Goal: Transaction & Acquisition: Purchase product/service

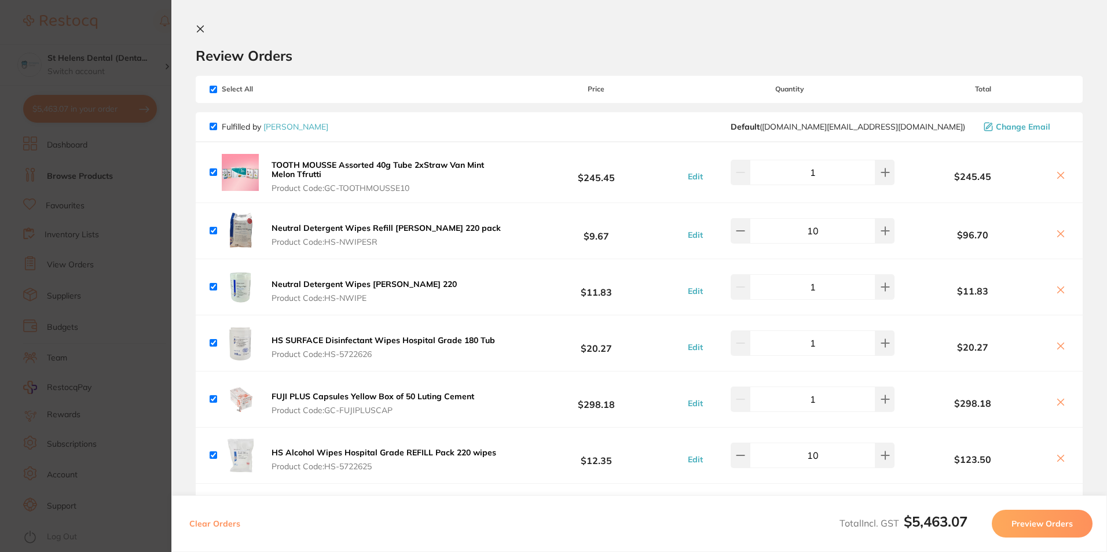
click at [134, 195] on section "Update RRP Set your pre negotiated price for this item. Item Agreed RRP (excl. …" at bounding box center [553, 276] width 1107 height 552
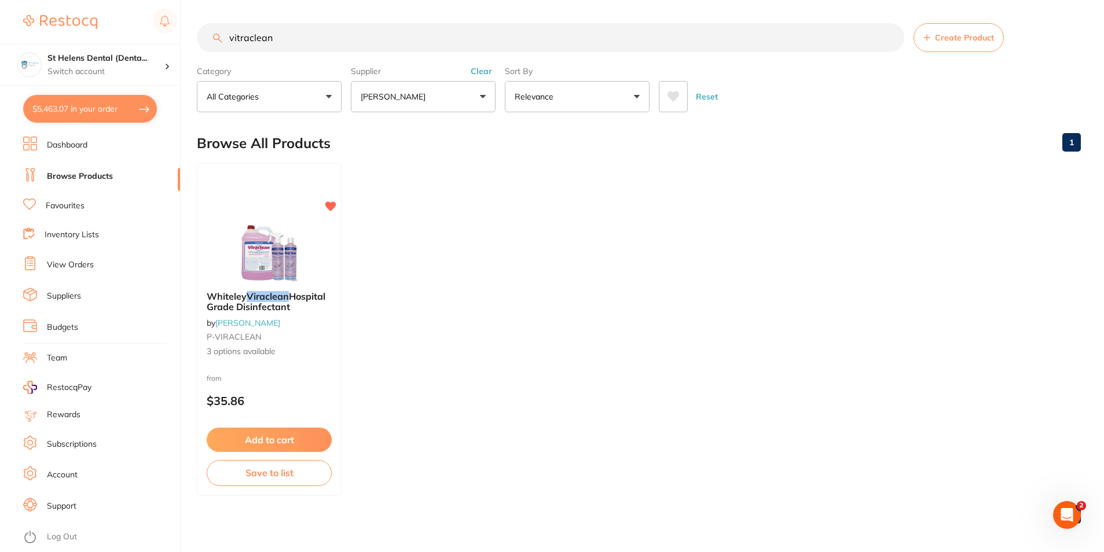
click at [351, 53] on section "vitraclean Create Product Category All Categories All Categories No categories …" at bounding box center [639, 67] width 884 height 89
click at [347, 42] on input "vitraclean" at bounding box center [550, 37] width 707 height 29
drag, startPoint x: 342, startPoint y: 42, endPoint x: 193, endPoint y: 31, distance: 149.2
click at [193, 31] on div "$5,463.07 St Helens Dental (Denta... Switch account St Helens Dental (DentalTow…" at bounding box center [552, 276] width 1104 height 552
paste input "DTS"
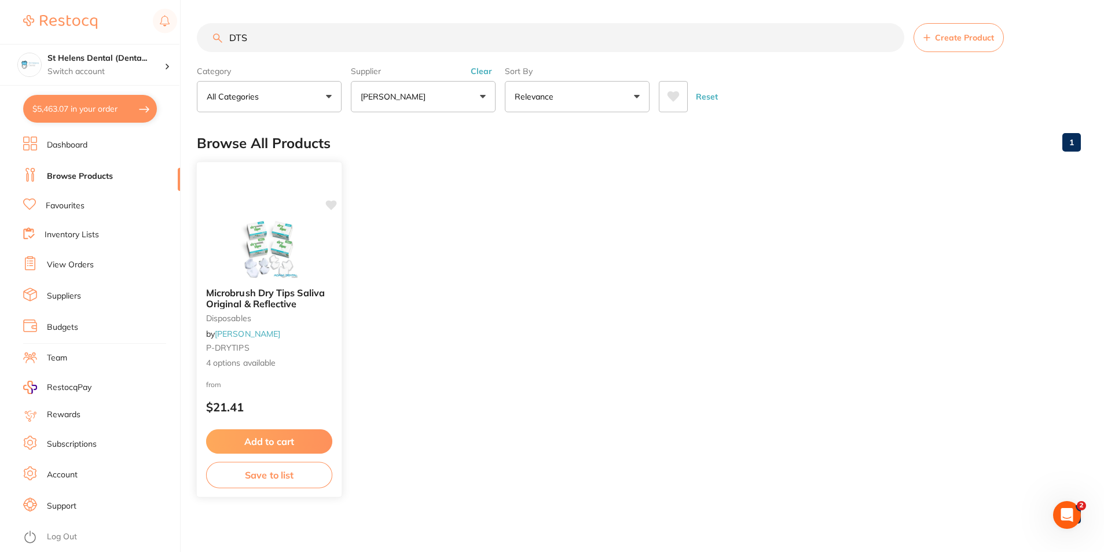
type input "DTS"
click at [242, 362] on span "4 options available" at bounding box center [269, 363] width 126 height 12
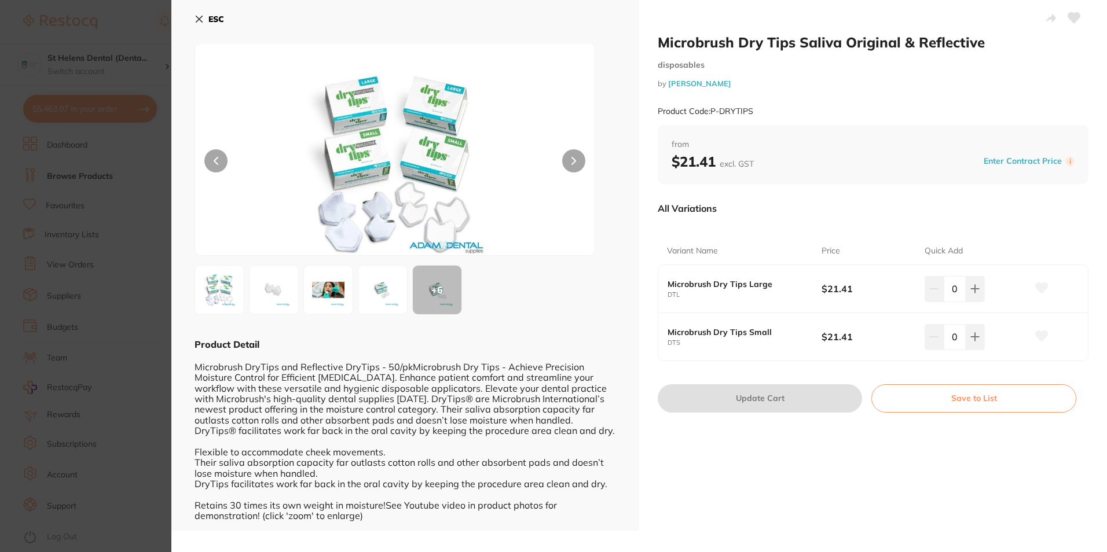
click at [971, 290] on icon at bounding box center [974, 288] width 9 height 9
type input "1"
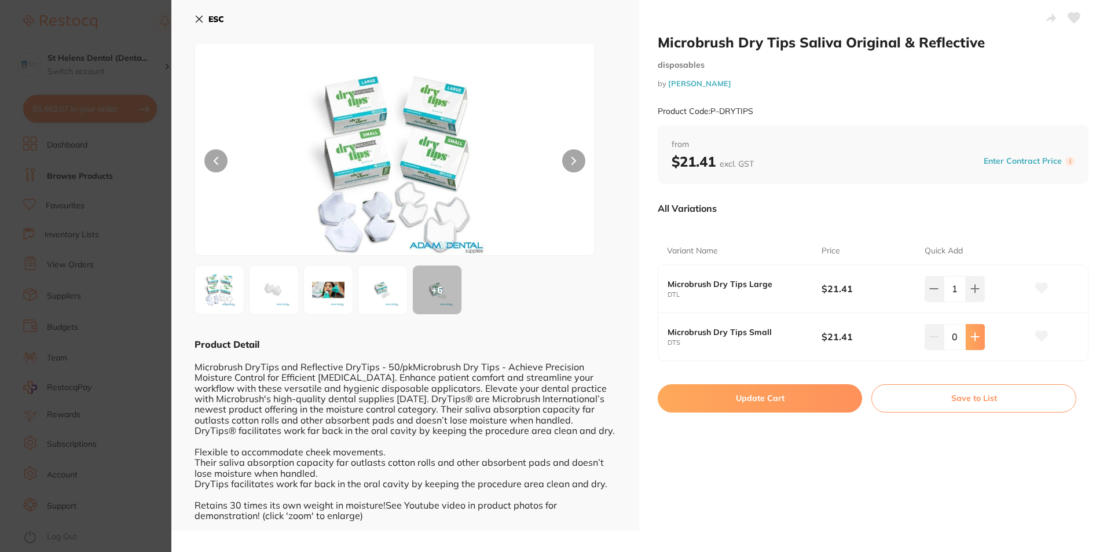
click at [967, 302] on button at bounding box center [975, 288] width 19 height 25
type input "1"
click at [1038, 291] on icon at bounding box center [1042, 288] width 12 height 10
click at [1043, 339] on icon at bounding box center [1041, 337] width 13 height 12
click at [764, 405] on button "Update Cart" at bounding box center [760, 398] width 204 height 28
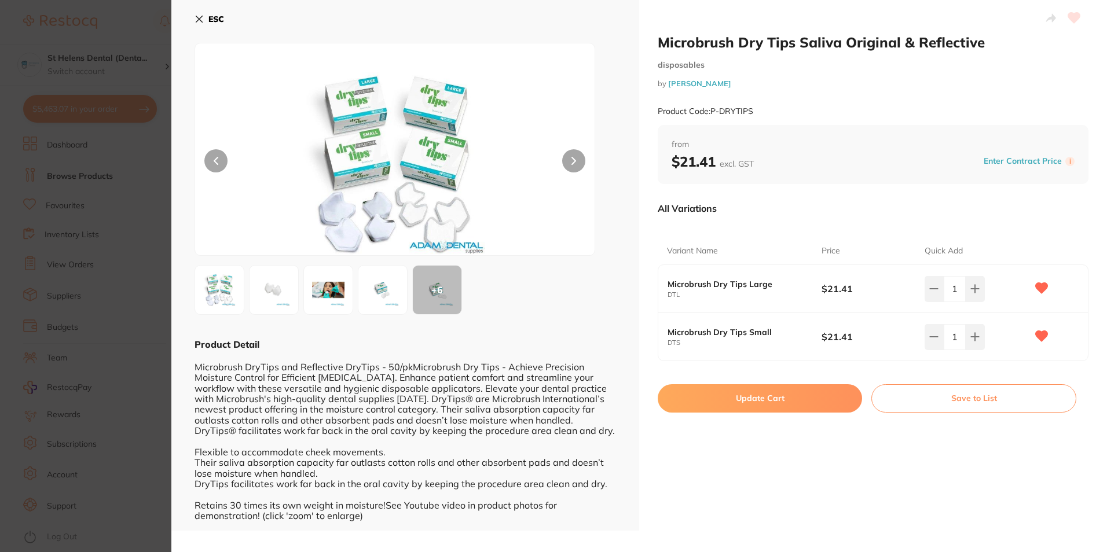
checkbox input "false"
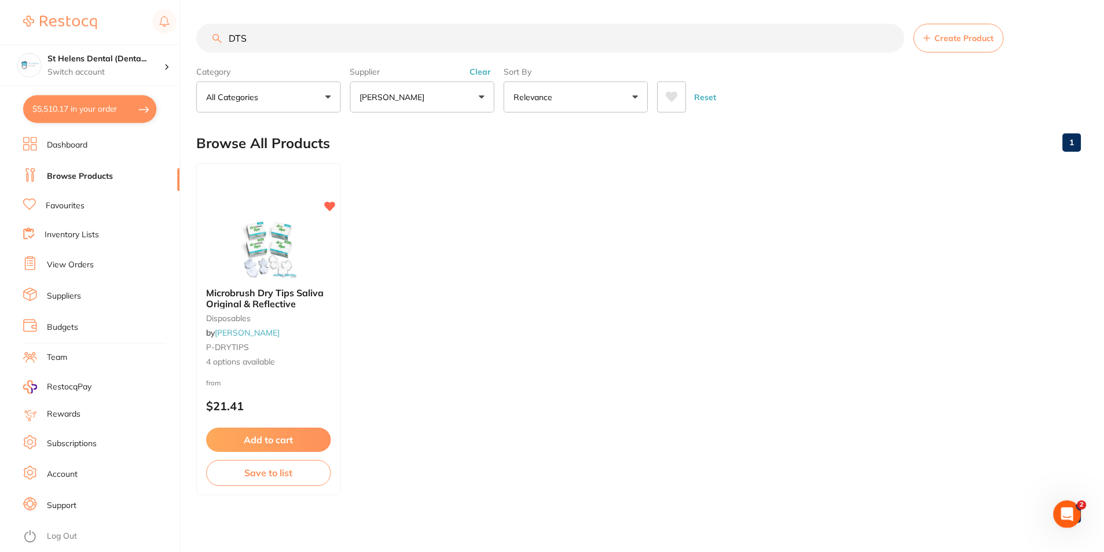
scroll to position [1, 0]
click at [87, 106] on button "$5,510.17 in your order" at bounding box center [90, 109] width 134 height 28
checkbox input "true"
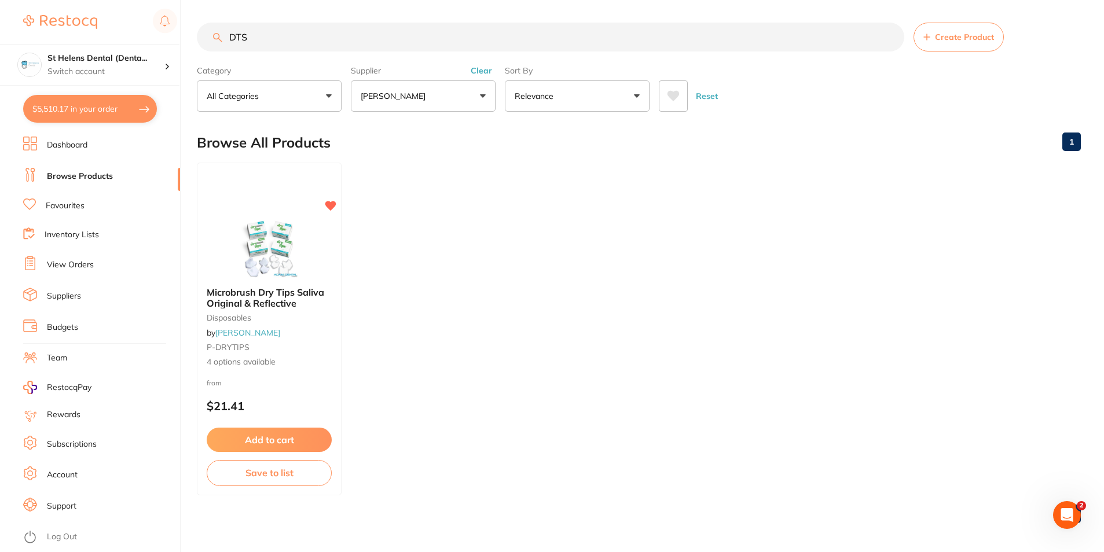
checkbox input "true"
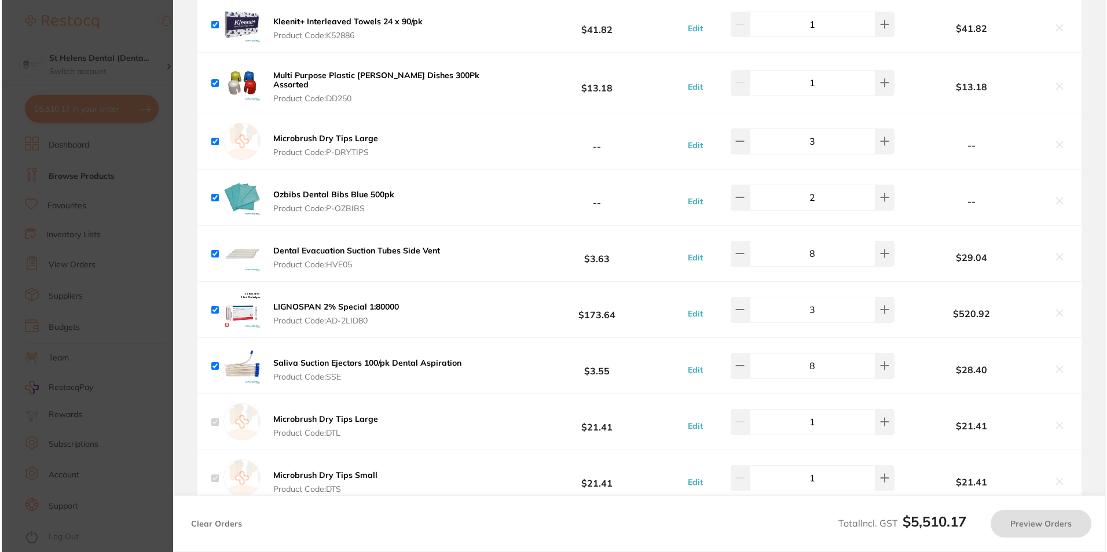
scroll to position [0, 0]
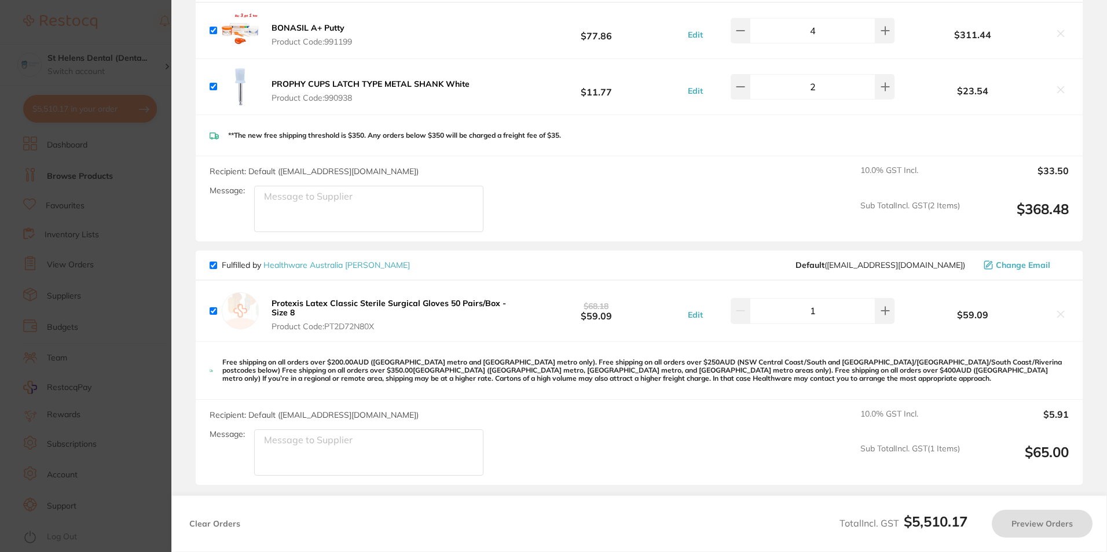
checkbox input "true"
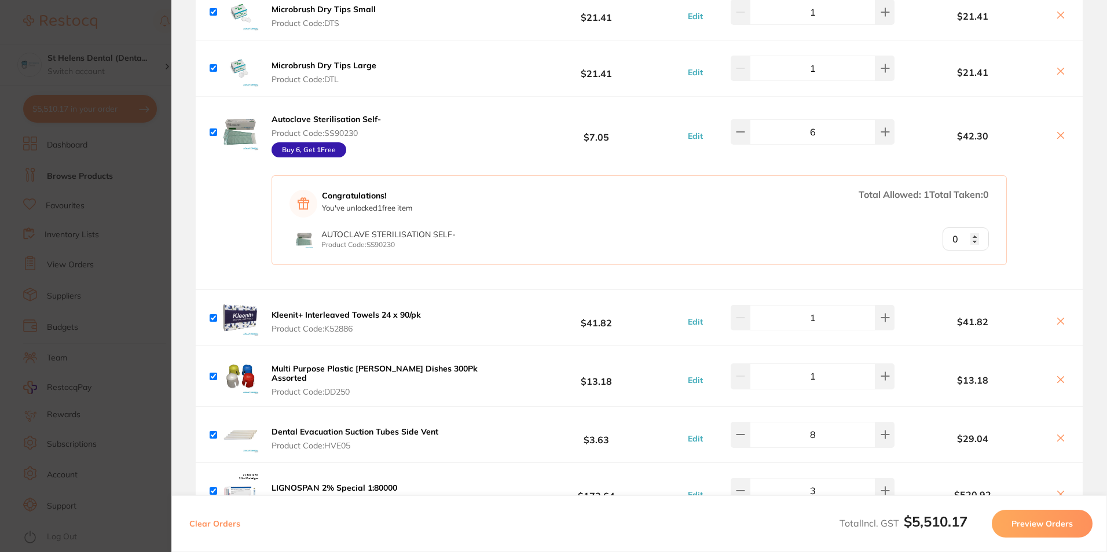
scroll to position [2598, 0]
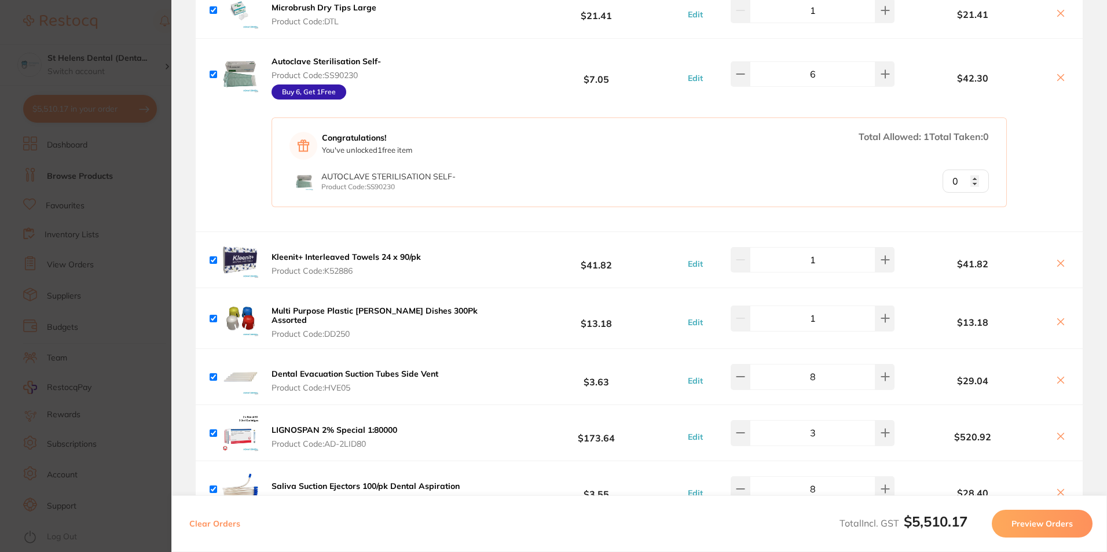
type input "1"
click at [974, 175] on input "1" at bounding box center [965, 181] width 46 height 23
click at [1056, 170] on div "Congratulations! You've unlocked 1 free item Total Allowed: 1 Total Taken: 1 Au…" at bounding box center [639, 170] width 887 height 122
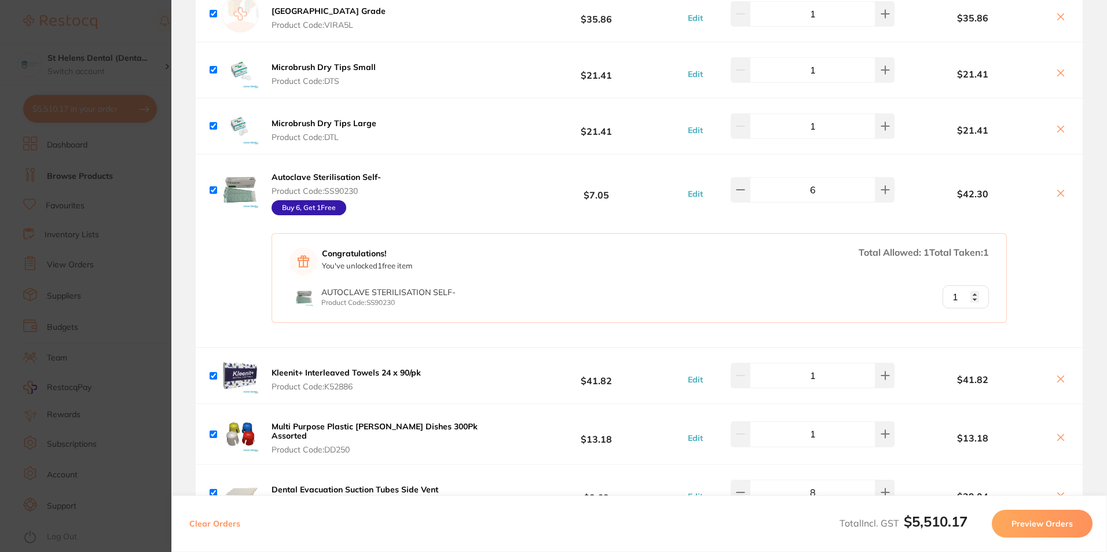
scroll to position [2424, 0]
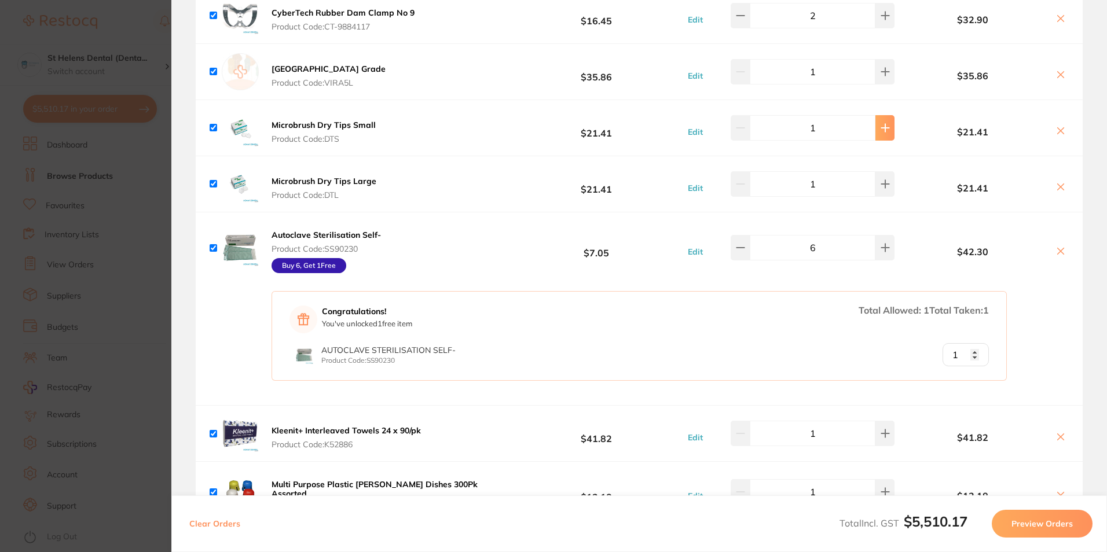
type input "3"
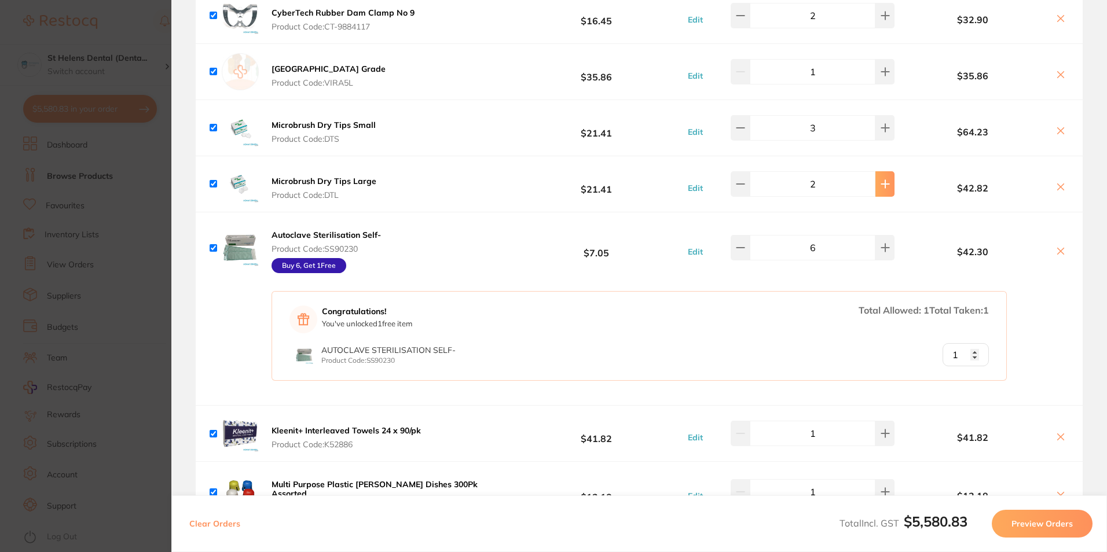
type input "3"
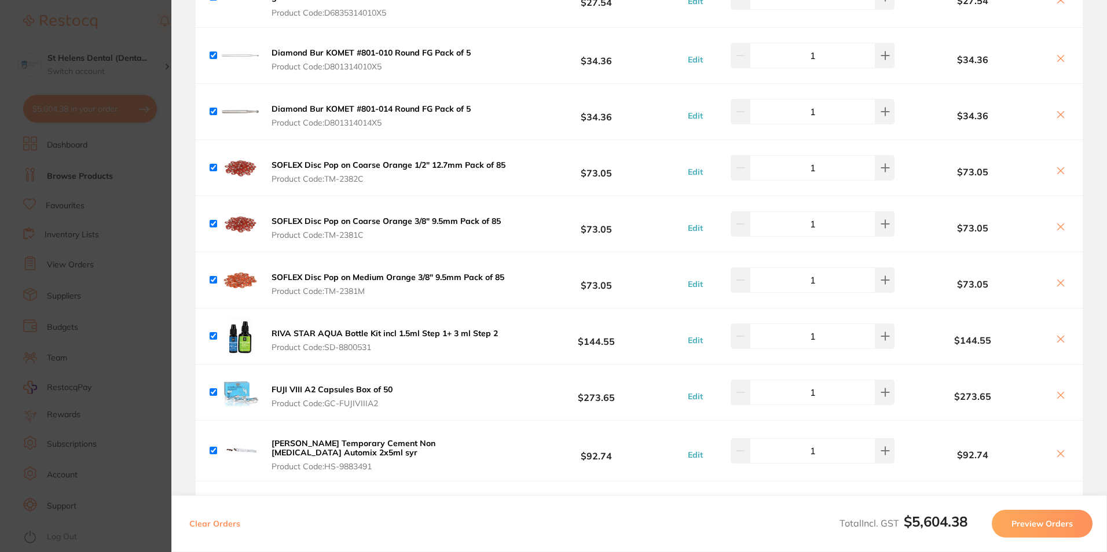
scroll to position [629, 0]
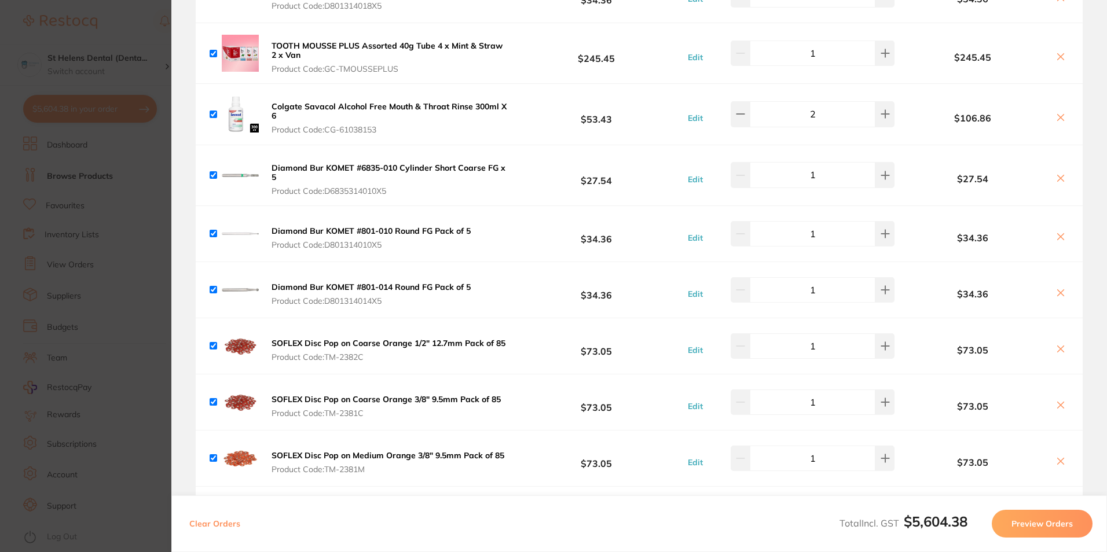
click at [97, 232] on section "Update RRP Set your pre negotiated price for this item. Item Agreed RRP (excl. …" at bounding box center [553, 276] width 1107 height 552
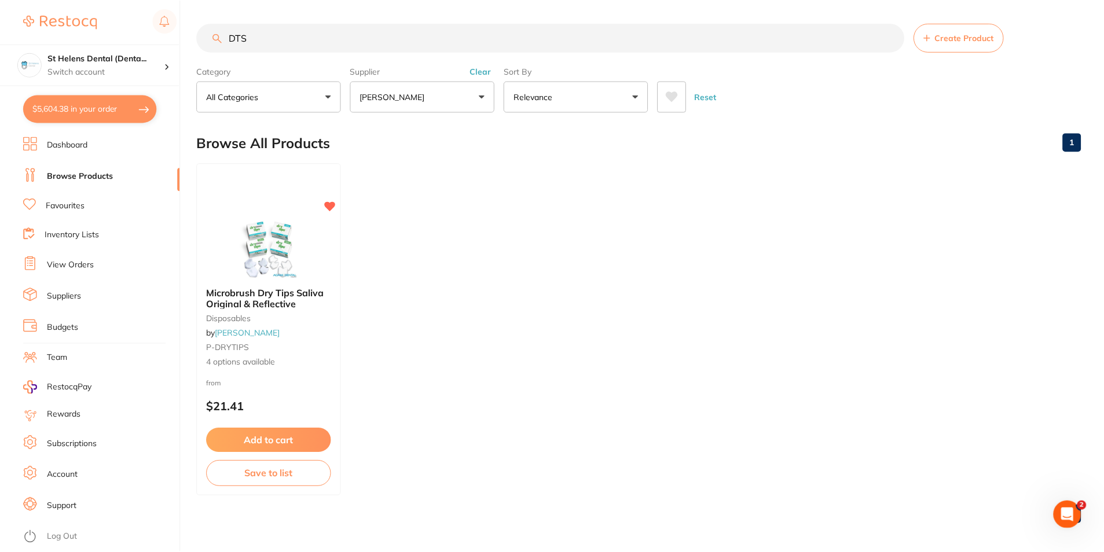
scroll to position [1, 0]
click at [100, 178] on link "Browse Products" at bounding box center [80, 177] width 66 height 12
click at [296, 41] on input "DTS" at bounding box center [550, 37] width 707 height 29
drag, startPoint x: 300, startPoint y: 41, endPoint x: 215, endPoint y: 37, distance: 84.6
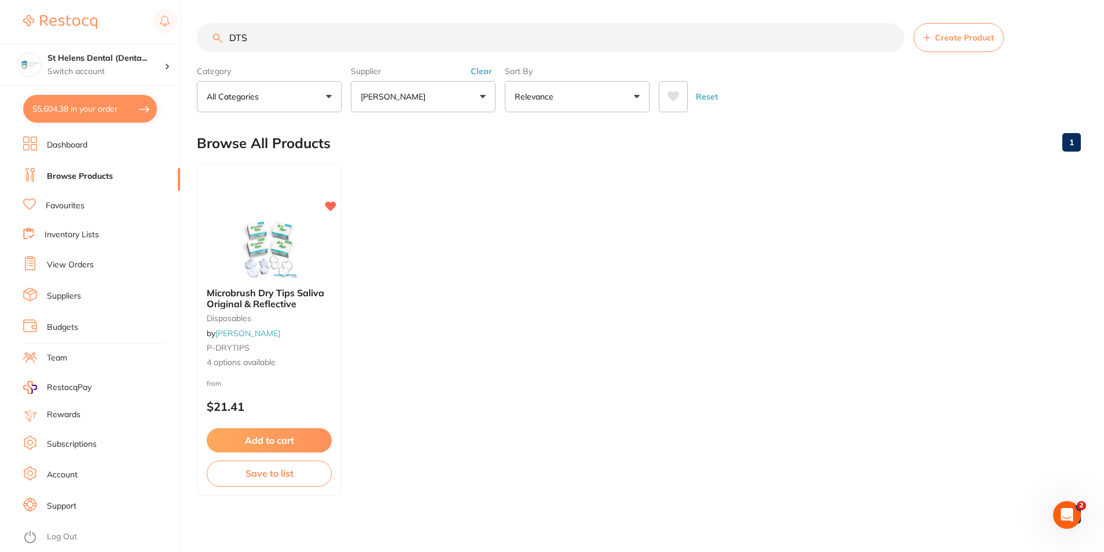
click at [215, 37] on div "DTS Create Product" at bounding box center [639, 37] width 884 height 29
paste input "UDT0168"
type input "UDT0168"
click at [335, 205] on icon at bounding box center [331, 205] width 11 height 10
click at [304, 443] on button "Add to cart" at bounding box center [269, 442] width 126 height 25
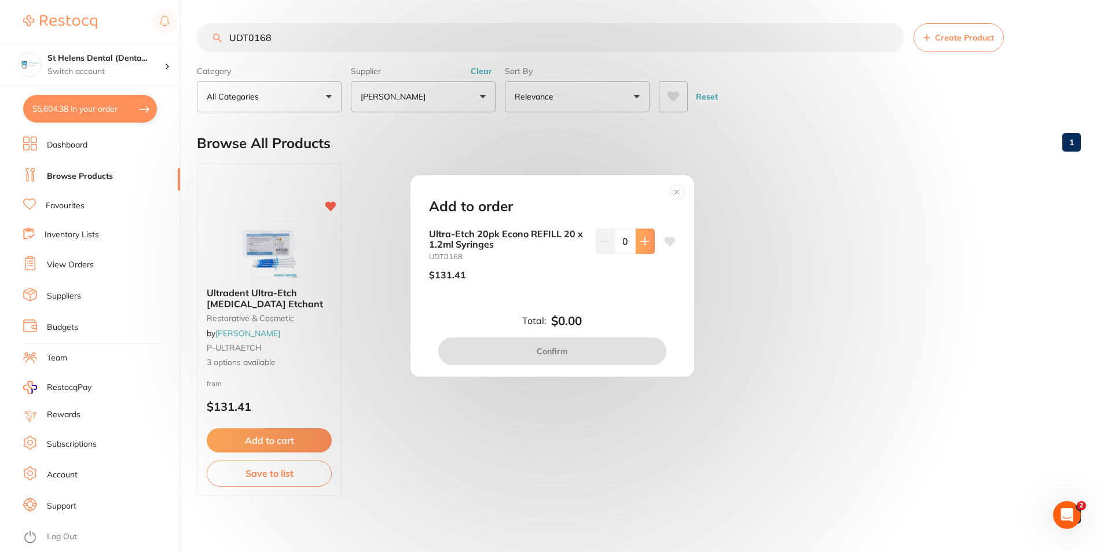
click at [645, 247] on button at bounding box center [645, 241] width 19 height 25
type input "1"
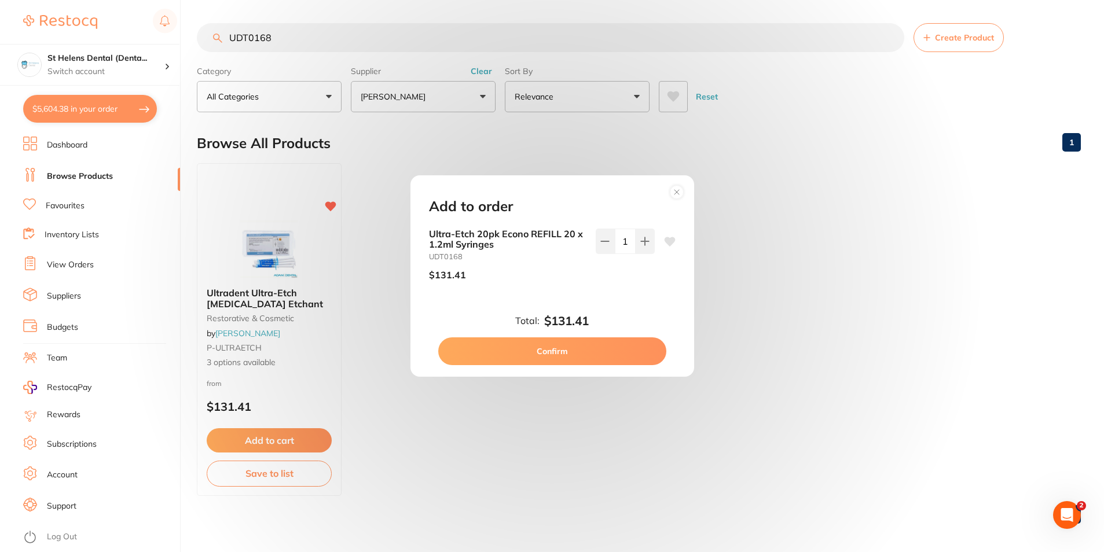
click at [620, 349] on button "Confirm" at bounding box center [552, 351] width 228 height 28
checkbox input "false"
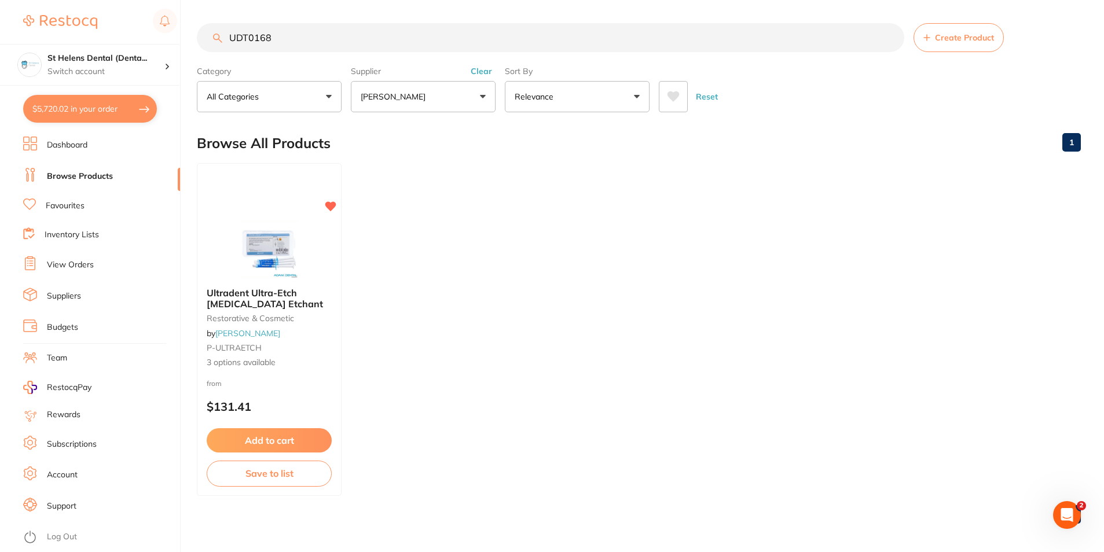
drag, startPoint x: 336, startPoint y: 41, endPoint x: 211, endPoint y: 39, distance: 125.6
click at [211, 39] on input "UDT0168" at bounding box center [550, 37] width 707 height 29
paste input "WR107010"
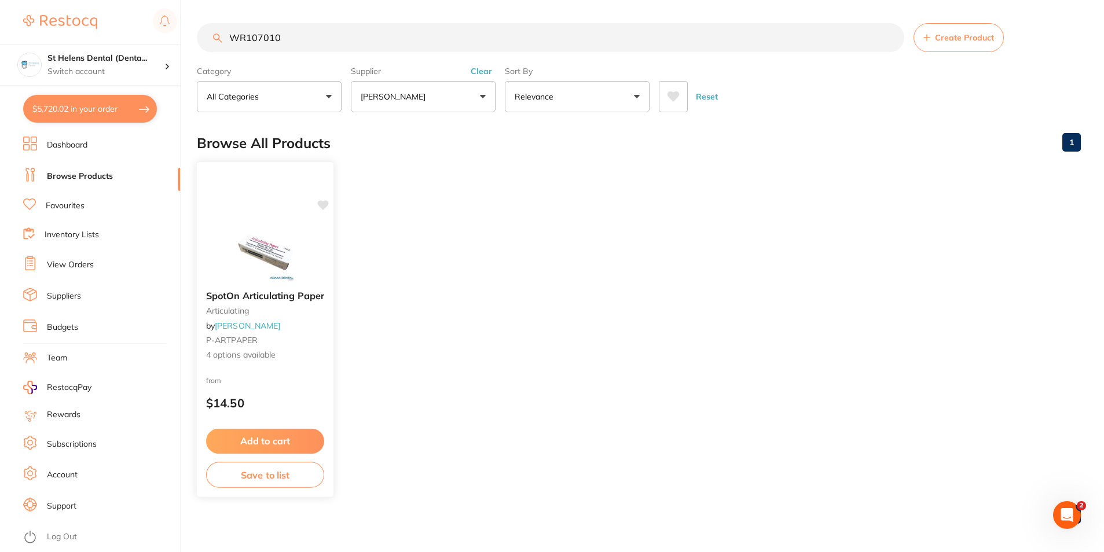
type input "WR107010"
click at [324, 207] on icon at bounding box center [323, 205] width 11 height 10
click at [275, 443] on button "Add to cart" at bounding box center [265, 441] width 118 height 25
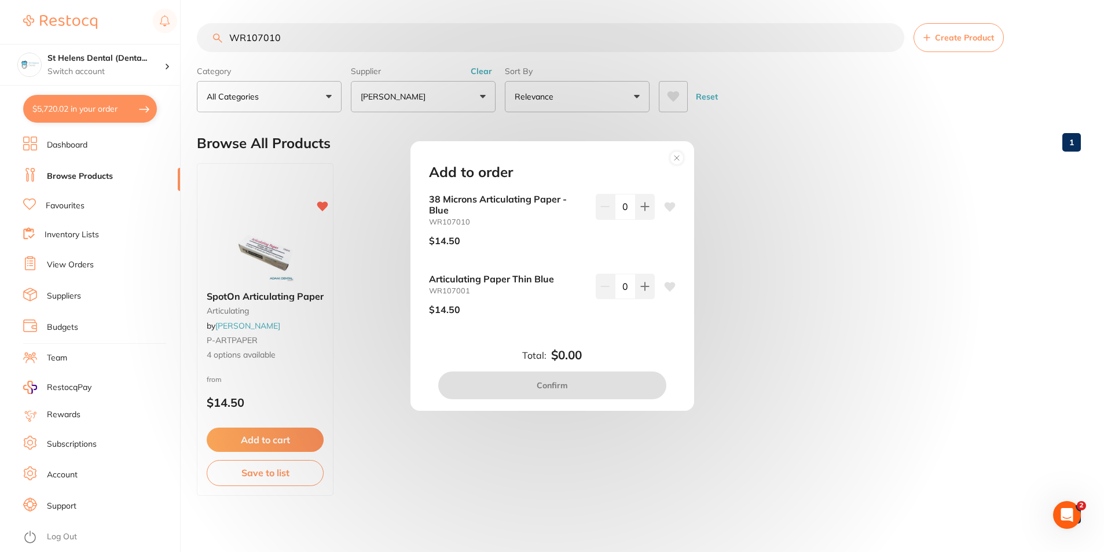
click at [667, 208] on icon at bounding box center [669, 207] width 11 height 9
click at [650, 212] on button at bounding box center [645, 206] width 19 height 25
type input "1"
click at [588, 388] on button "Confirm" at bounding box center [552, 386] width 228 height 28
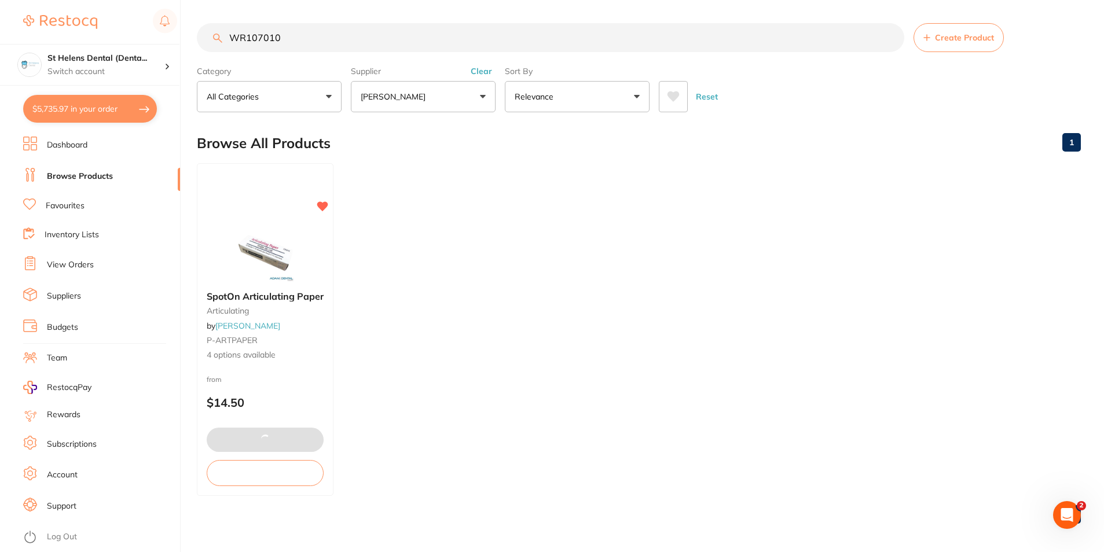
click at [1003, 391] on ul "SpotOn Articulating Paper articulating by [PERSON_NAME] P-ARTPAPER 4 options av…" at bounding box center [639, 329] width 884 height 333
drag, startPoint x: 343, startPoint y: 46, endPoint x: 161, endPoint y: 47, distance: 181.8
click at [161, 47] on div "$5,735.97 St Helens Dental (Denta... Switch account St Helens Dental (DentalTow…" at bounding box center [552, 276] width 1104 height 552
paste input "DY-PG1305-12"
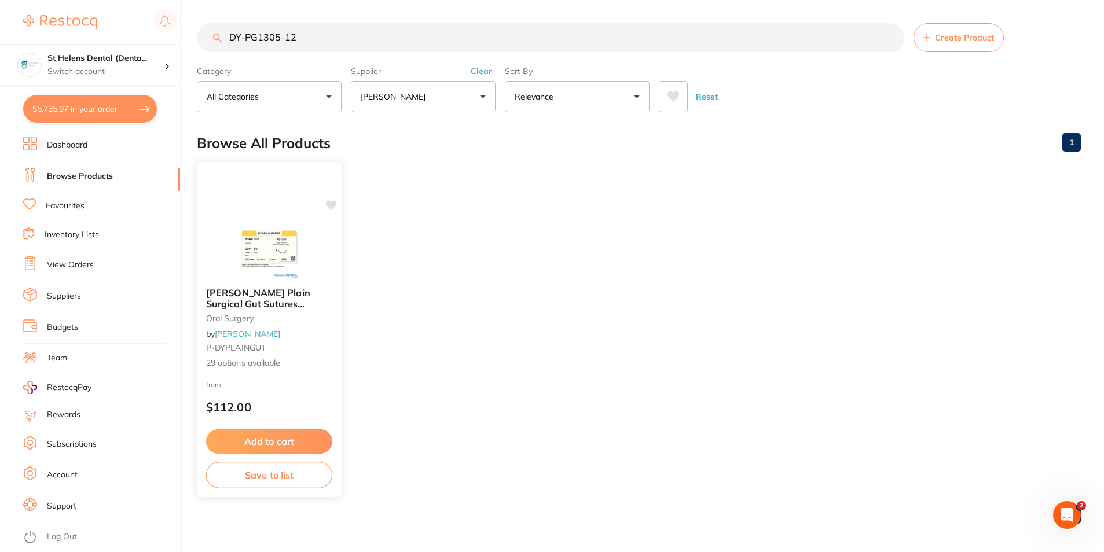
scroll to position [0, 0]
type input "DY-PG1305-12"
click at [334, 206] on icon at bounding box center [331, 205] width 11 height 10
click at [302, 441] on button "Add to cart" at bounding box center [269, 442] width 126 height 25
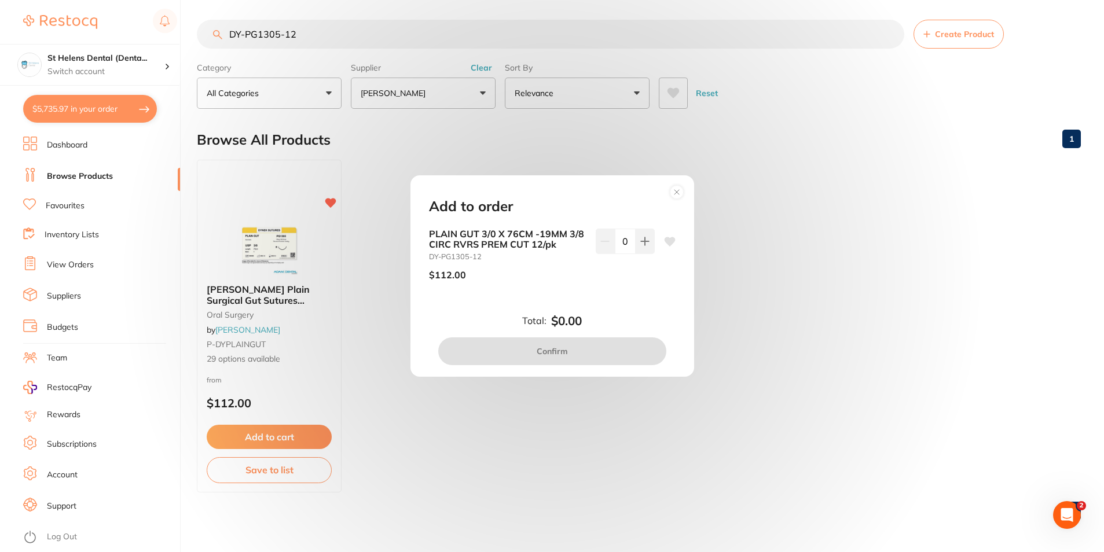
scroll to position [4, 0]
click at [644, 238] on icon at bounding box center [644, 241] width 9 height 9
type input "1"
click at [666, 246] on icon at bounding box center [669, 241] width 11 height 9
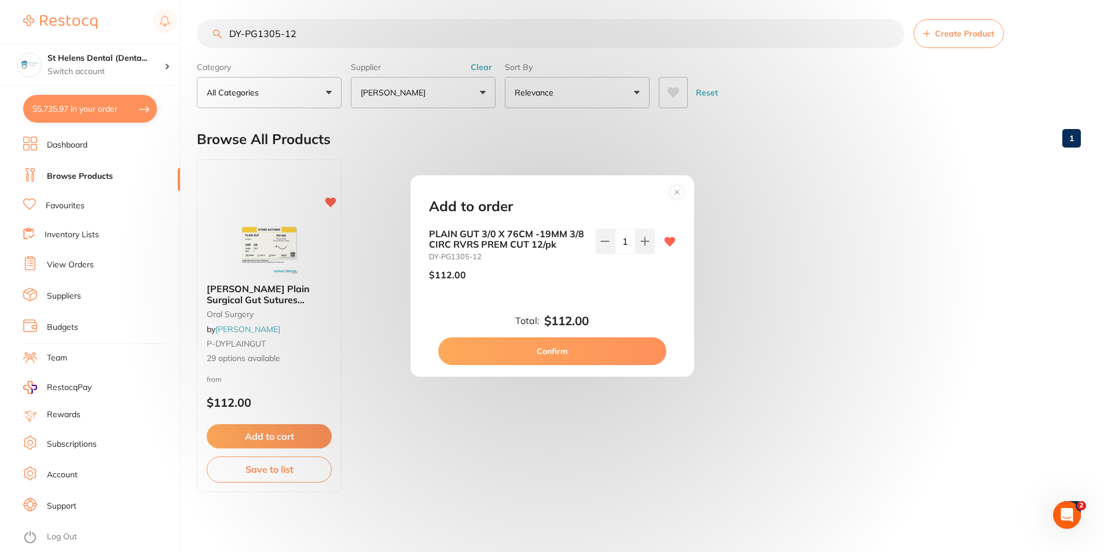
click at [593, 348] on button "Confirm" at bounding box center [552, 351] width 228 height 28
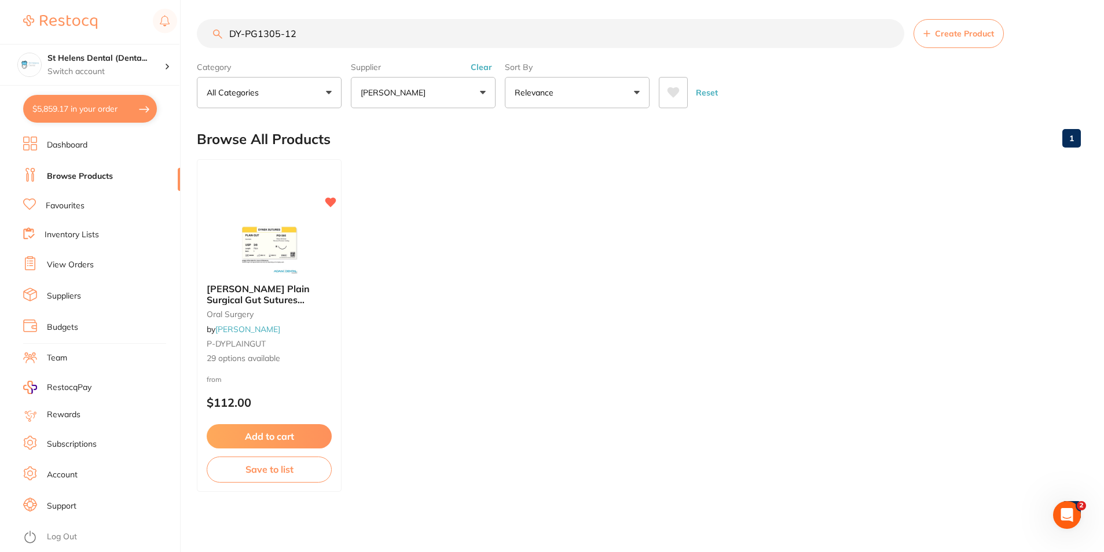
scroll to position [0, 0]
drag, startPoint x: 275, startPoint y: 39, endPoint x: 220, endPoint y: 38, distance: 55.0
click at [218, 39] on input "DY-PG1305-12" at bounding box center [550, 33] width 707 height 29
paste input "CPNWNS75"
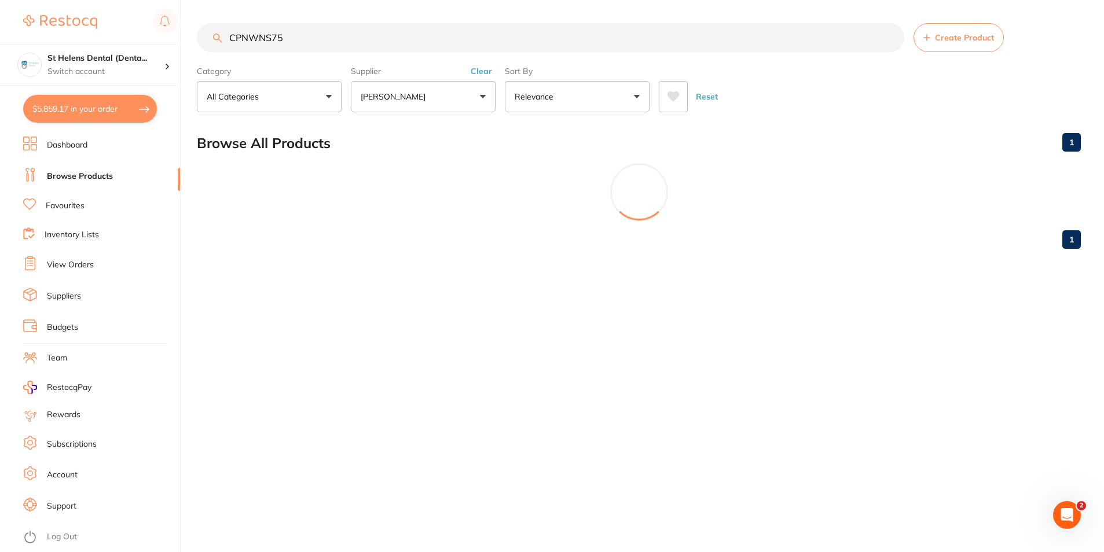
type input "CPNWNS75"
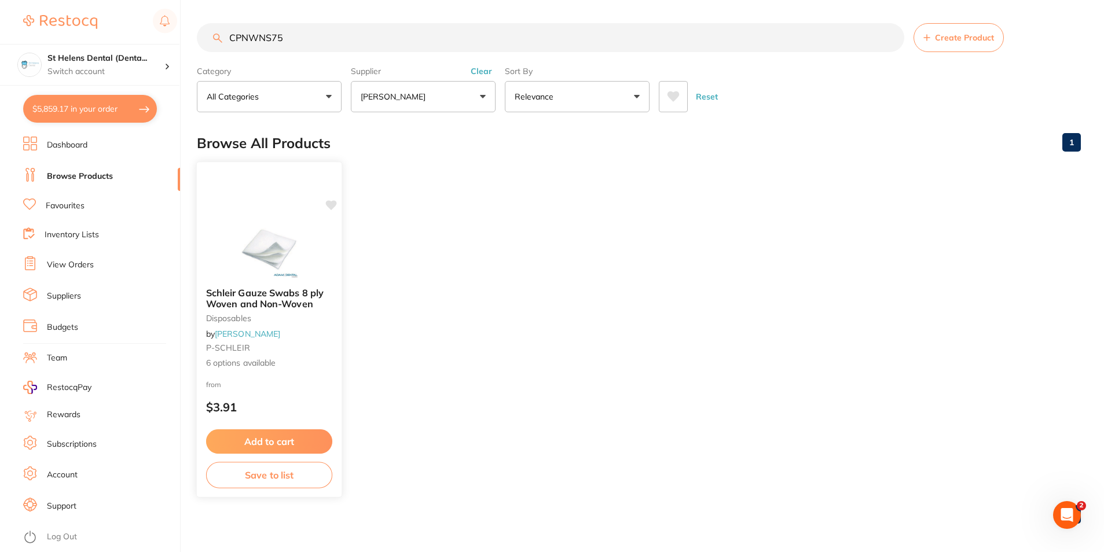
click at [275, 439] on button "Add to cart" at bounding box center [269, 442] width 126 height 25
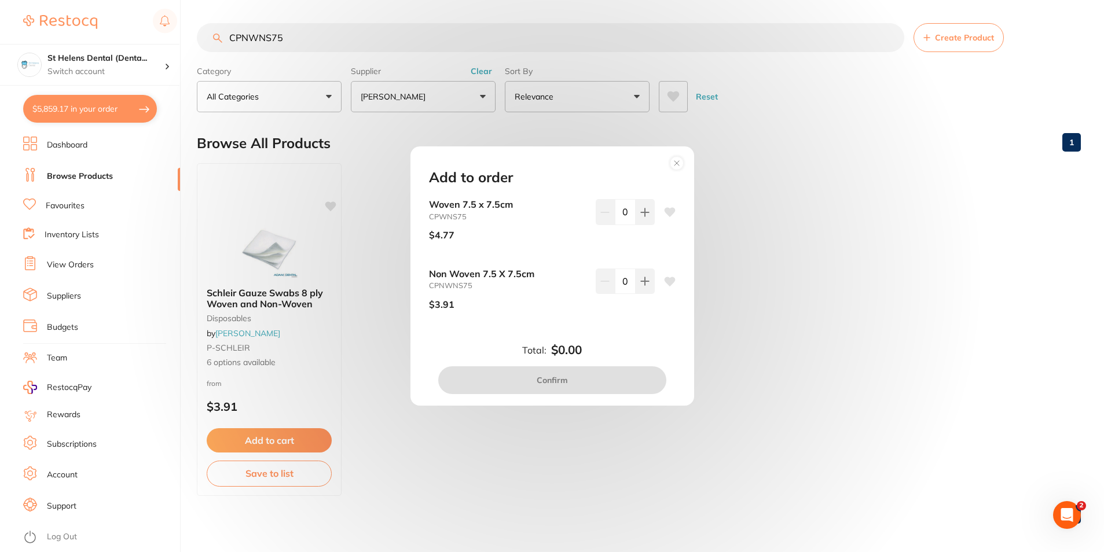
click at [666, 279] on icon at bounding box center [669, 281] width 11 height 9
click at [623, 287] on input "0" at bounding box center [625, 281] width 21 height 25
type input "10"
click at [633, 351] on div "Total: $0.00 Confirm" at bounding box center [552, 368] width 274 height 51
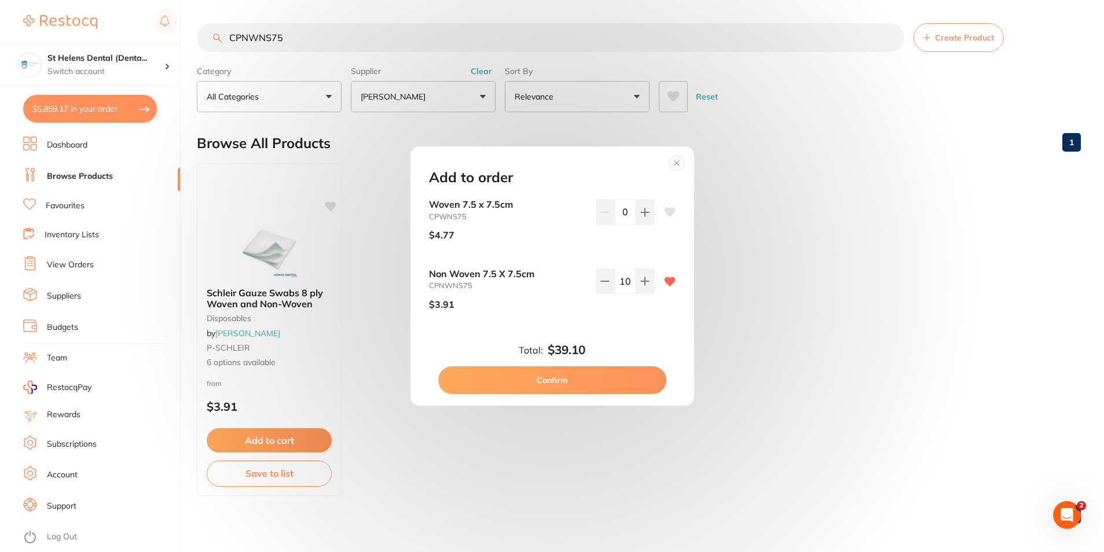
click at [596, 387] on button "Confirm" at bounding box center [552, 380] width 228 height 28
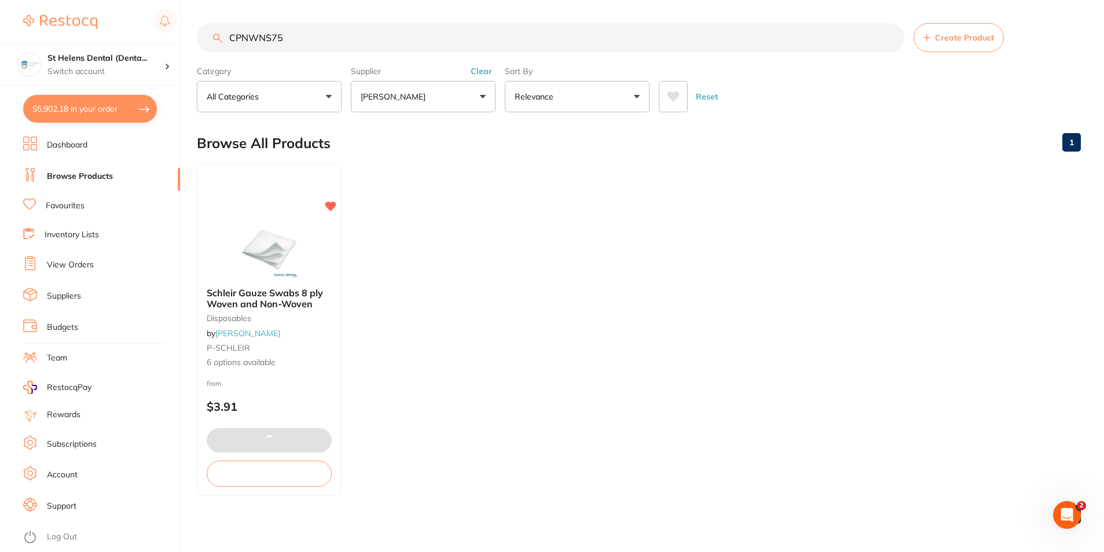
drag, startPoint x: 263, startPoint y: 38, endPoint x: 229, endPoint y: 40, distance: 33.6
click at [229, 40] on input "CPNWNS75" at bounding box center [550, 37] width 707 height 29
paste input "PT702"
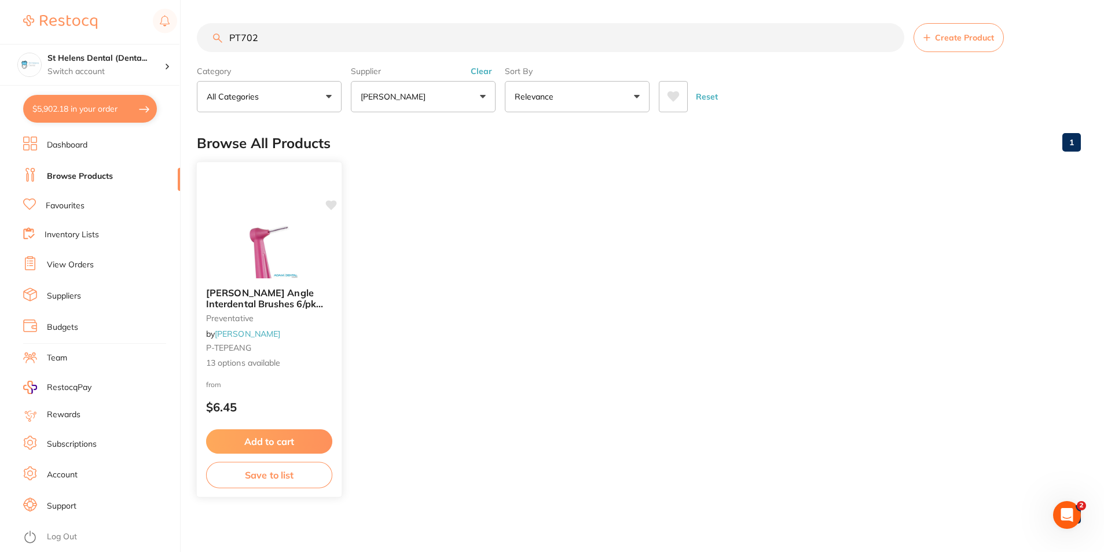
type input "PT702"
click at [330, 208] on icon at bounding box center [331, 205] width 11 height 10
click at [288, 442] on button "Add to cart" at bounding box center [269, 442] width 126 height 25
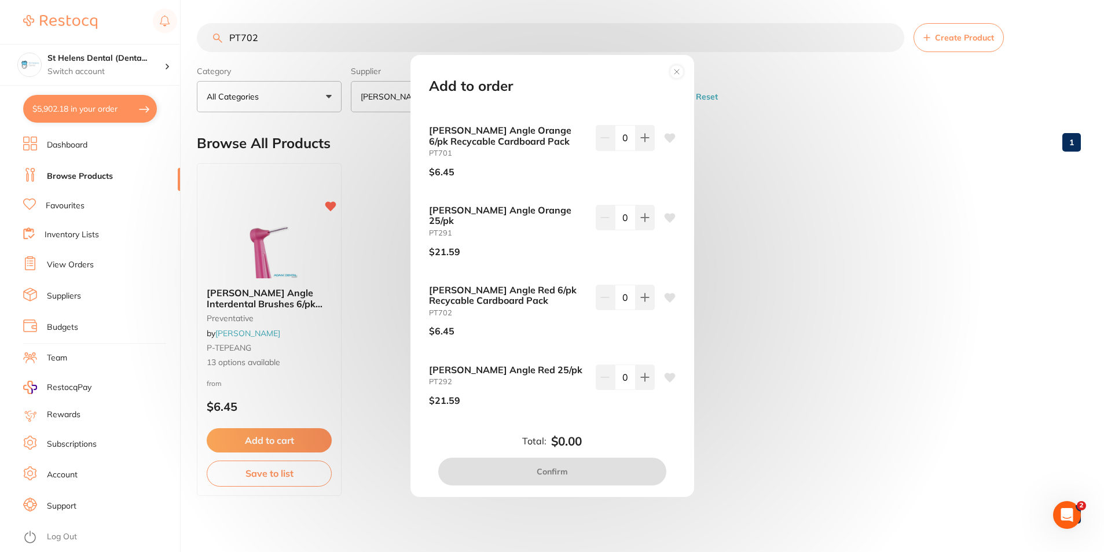
scroll to position [174, 0]
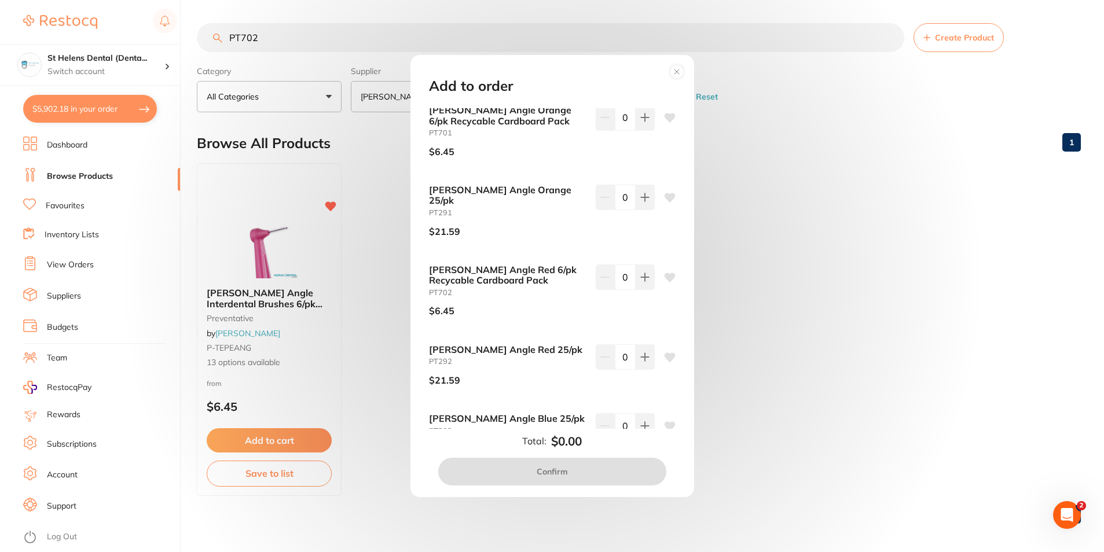
click at [623, 265] on input "0" at bounding box center [625, 277] width 21 height 25
type input "10"
click at [670, 272] on icon at bounding box center [670, 278] width 12 height 12
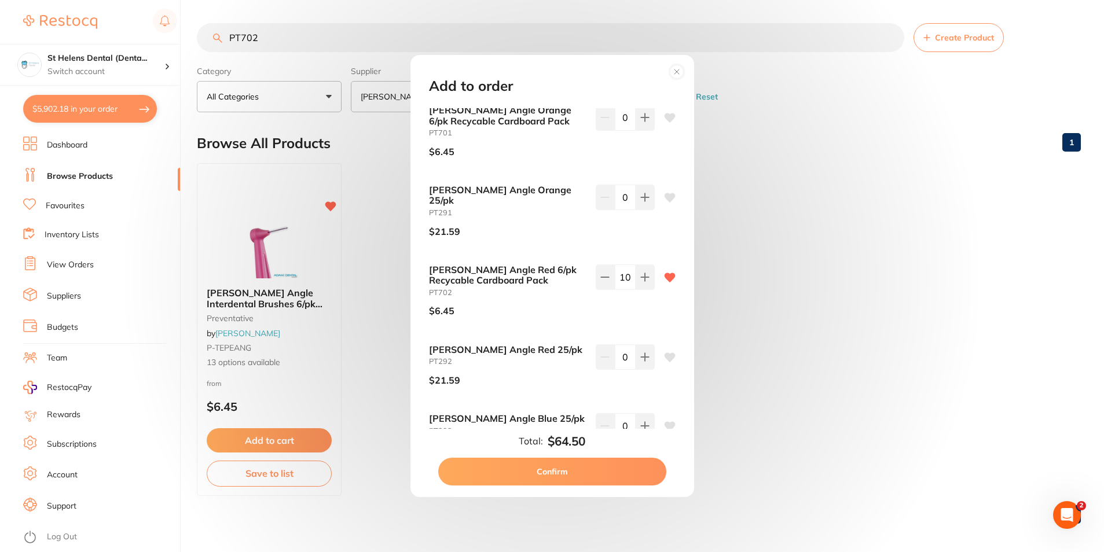
click at [594, 474] on button "Confirm" at bounding box center [552, 472] width 228 height 28
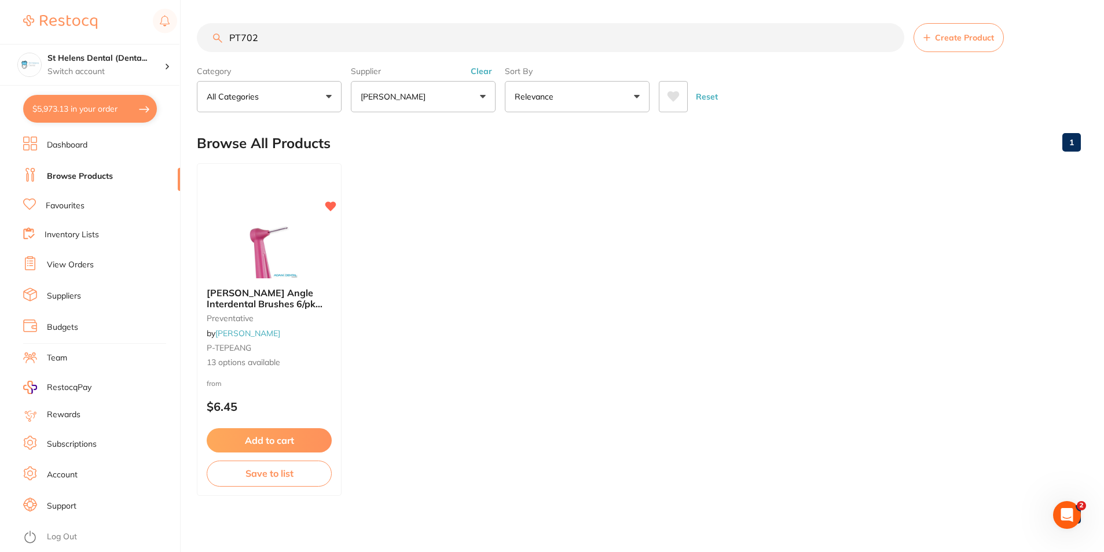
drag, startPoint x: 298, startPoint y: 44, endPoint x: 230, endPoint y: 43, distance: 68.3
click at [230, 43] on input "PT702" at bounding box center [550, 37] width 707 height 29
paste input "CT-9889875"
type input "CT-9889875"
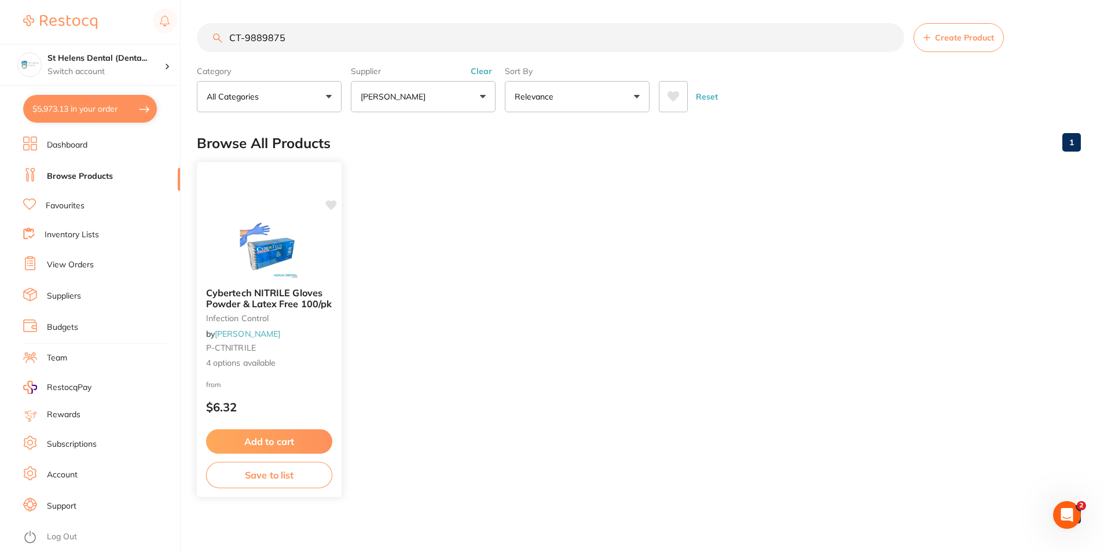
click at [335, 204] on icon at bounding box center [331, 205] width 11 height 10
click at [284, 442] on button "Add to cart" at bounding box center [269, 442] width 126 height 25
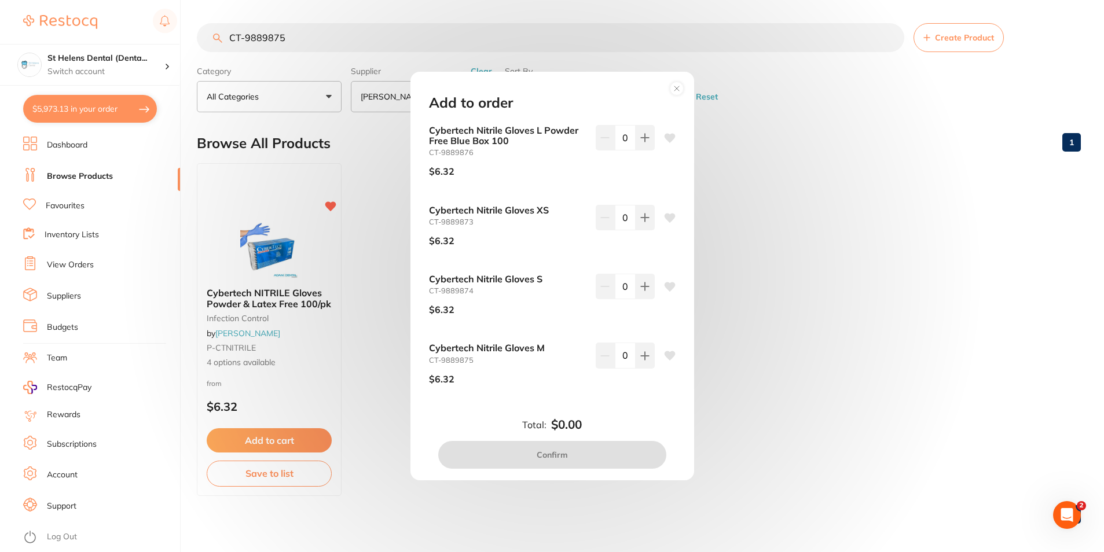
click at [623, 296] on input "0" at bounding box center [625, 286] width 21 height 25
type input "10"
click at [672, 286] on icon at bounding box center [669, 287] width 11 height 9
click at [669, 289] on icon at bounding box center [669, 287] width 11 height 9
click at [666, 292] on icon at bounding box center [670, 287] width 12 height 12
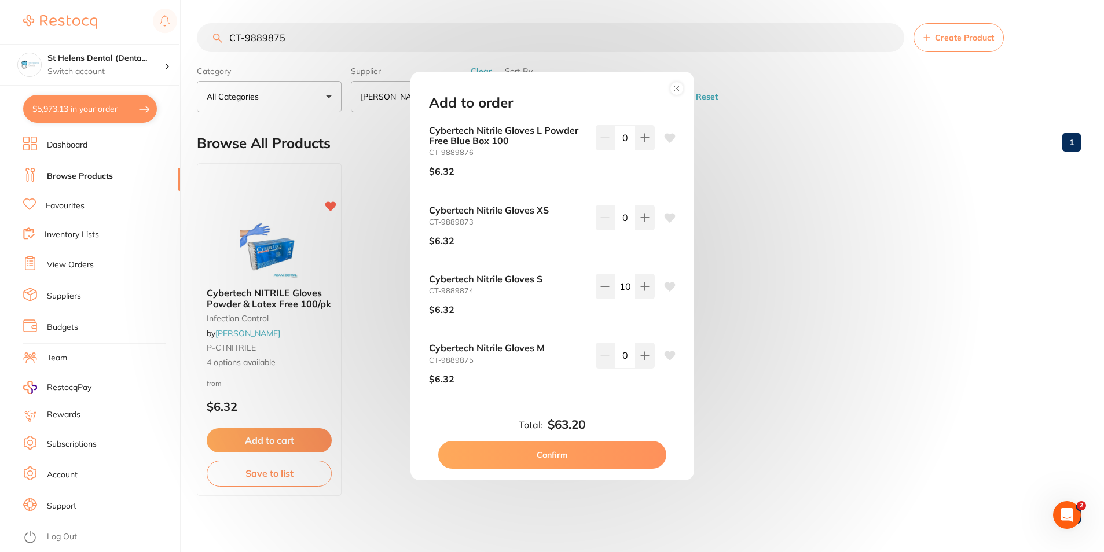
click at [625, 362] on input "0" at bounding box center [625, 355] width 21 height 25
type input "15"
click at [619, 137] on input "0" at bounding box center [625, 137] width 21 height 25
type input "10"
click at [584, 454] on button "Confirm" at bounding box center [552, 455] width 228 height 28
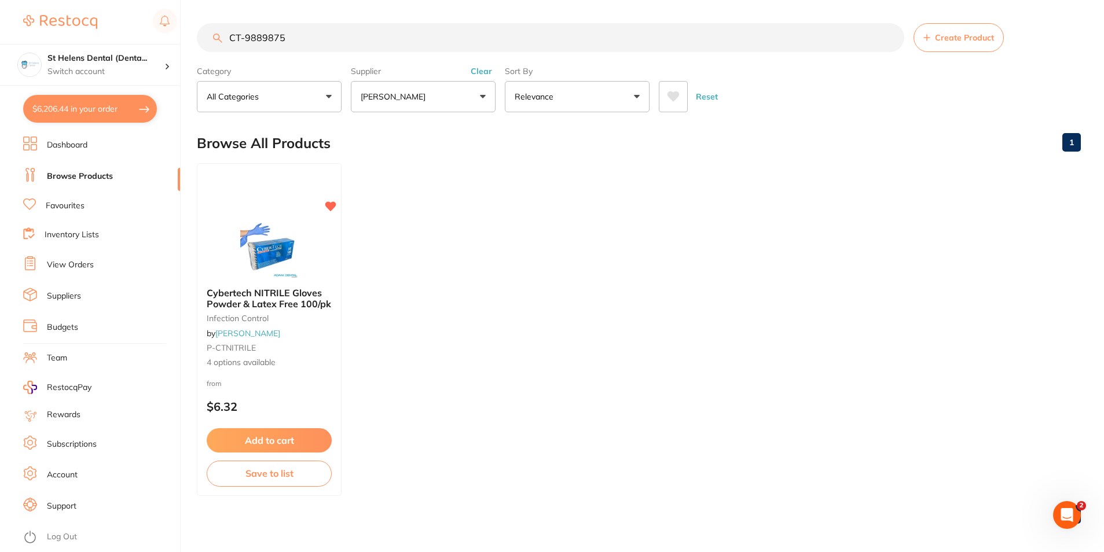
drag, startPoint x: 296, startPoint y: 36, endPoint x: 230, endPoint y: 42, distance: 66.8
click at [230, 42] on input "CT-9889875" at bounding box center [550, 37] width 707 height 29
paste input "9884706"
type input "CT9884706"
click at [232, 439] on button "Add to cart" at bounding box center [269, 442] width 126 height 25
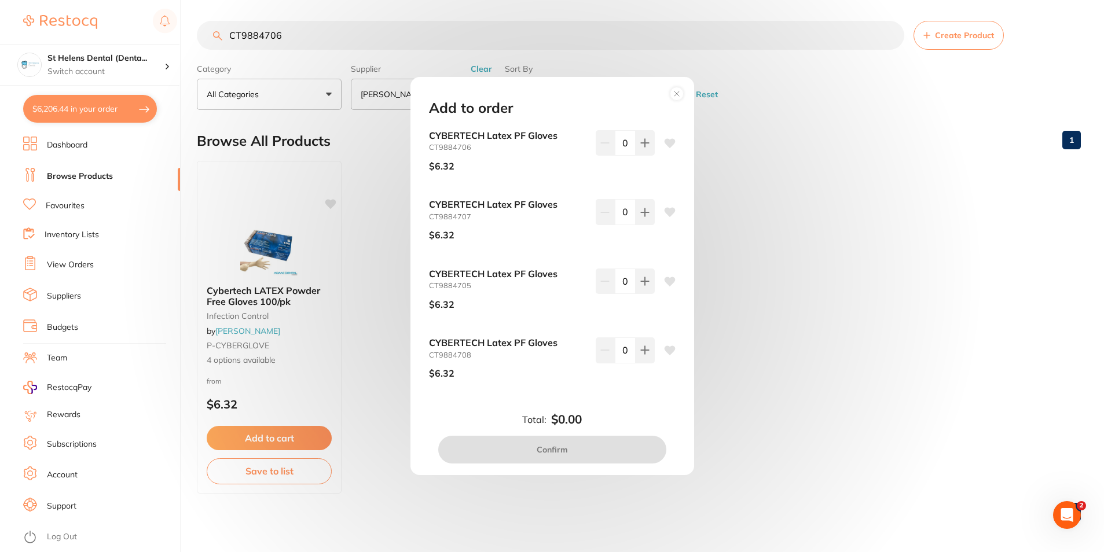
scroll to position [4, 0]
click at [625, 142] on input "0" at bounding box center [625, 142] width 21 height 25
type input "5"
click at [670, 145] on icon at bounding box center [669, 142] width 11 height 9
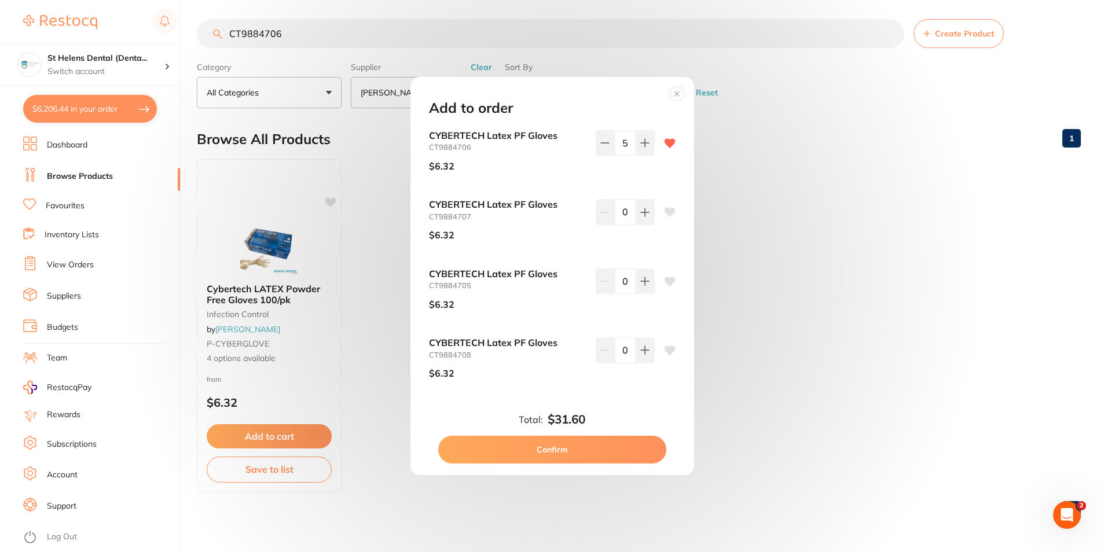
click at [606, 443] on button "Confirm" at bounding box center [552, 450] width 228 height 28
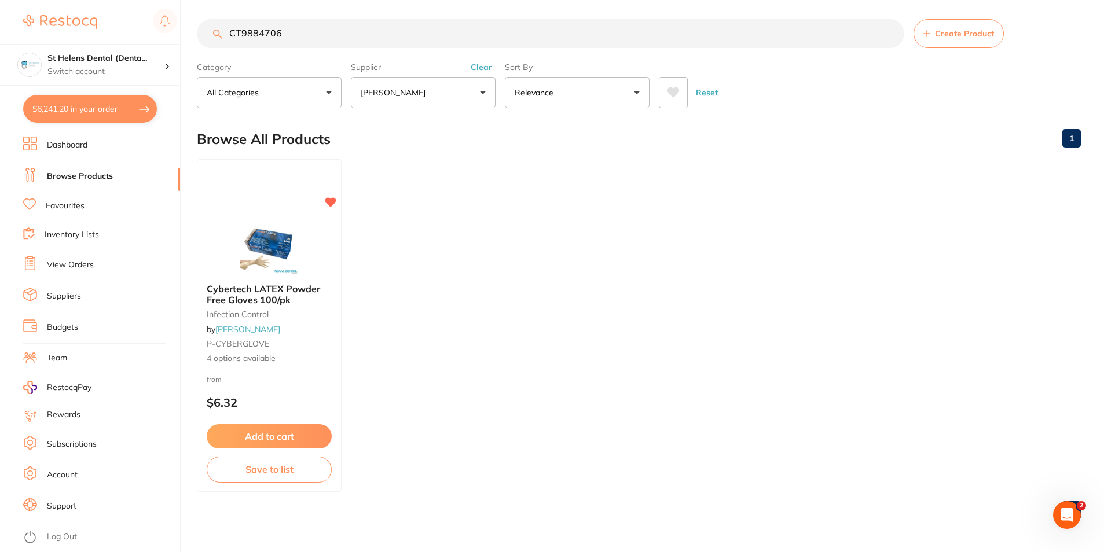
scroll to position [0, 0]
drag, startPoint x: 304, startPoint y: 36, endPoint x: 221, endPoint y: 38, distance: 84.0
click at [221, 38] on div "CT9884706 Create Product" at bounding box center [639, 33] width 884 height 29
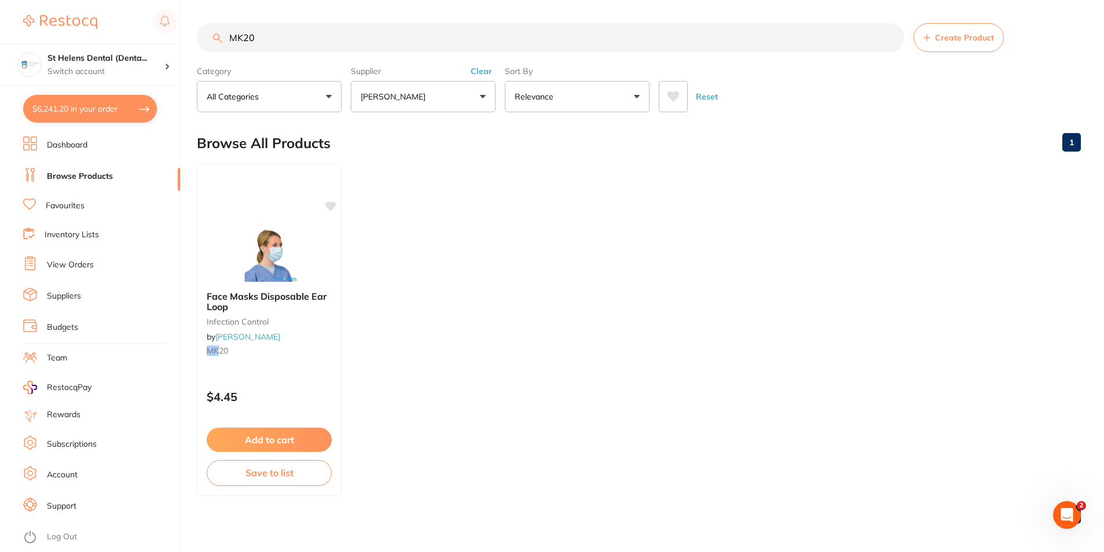
type input "MK20"
click at [251, 446] on button "Add to cart" at bounding box center [269, 441] width 126 height 25
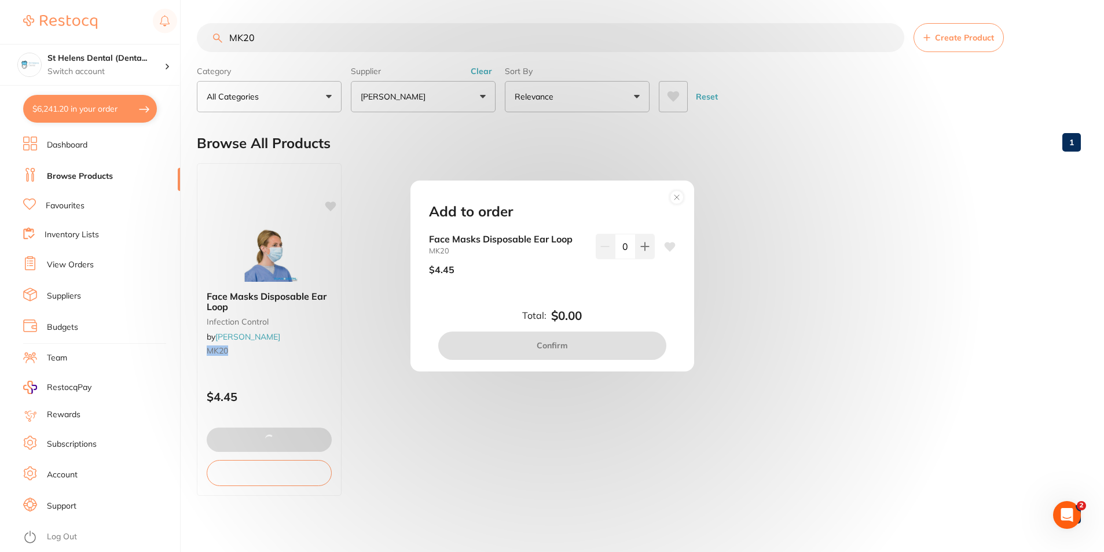
click at [627, 248] on input "0" at bounding box center [625, 246] width 21 height 25
drag, startPoint x: 627, startPoint y: 248, endPoint x: 621, endPoint y: 249, distance: 6.4
click at [621, 249] on input "0" at bounding box center [625, 246] width 21 height 25
type input "15"
click at [670, 247] on icon at bounding box center [669, 247] width 11 height 9
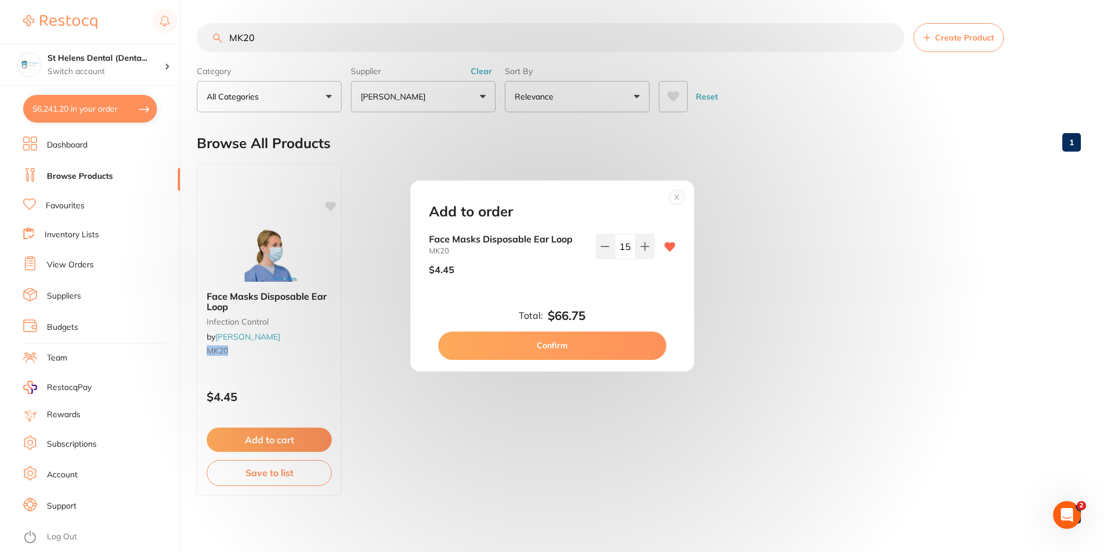
click at [613, 350] on button "Confirm" at bounding box center [552, 346] width 228 height 28
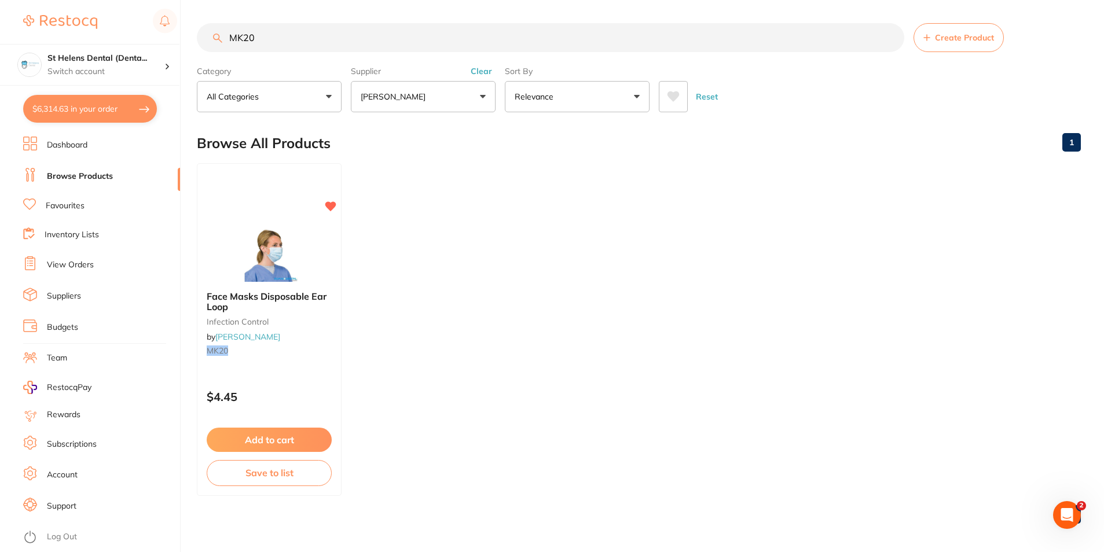
click at [82, 112] on button "$6,314.63 in your order" at bounding box center [90, 109] width 134 height 28
checkbox input "true"
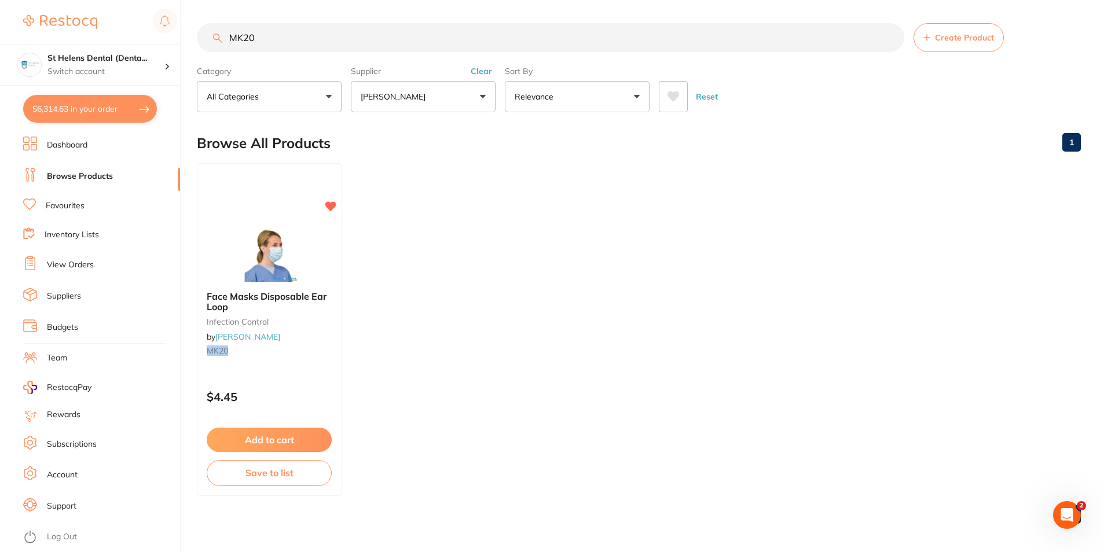
checkbox input "true"
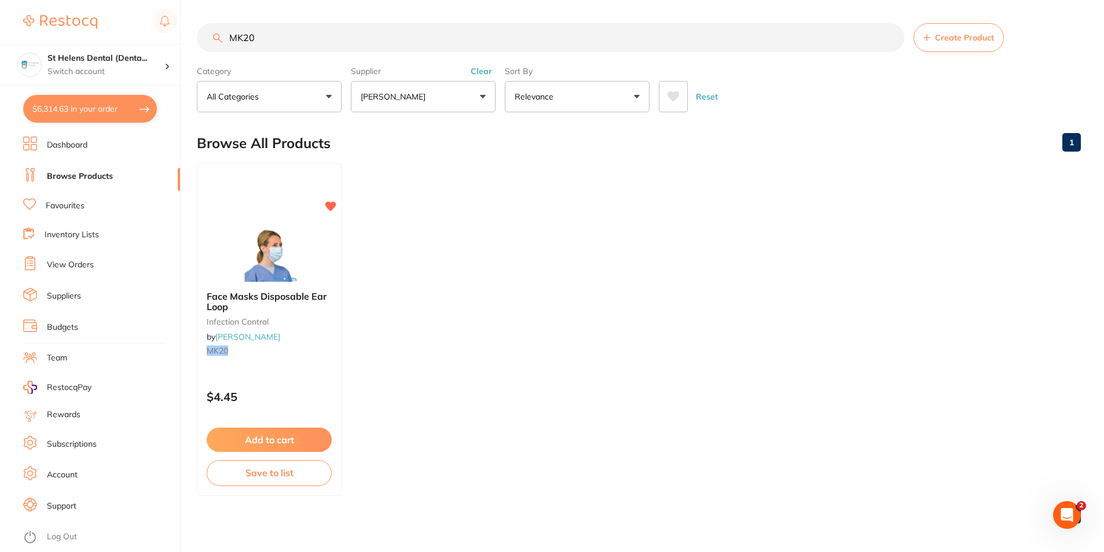
checkbox input "true"
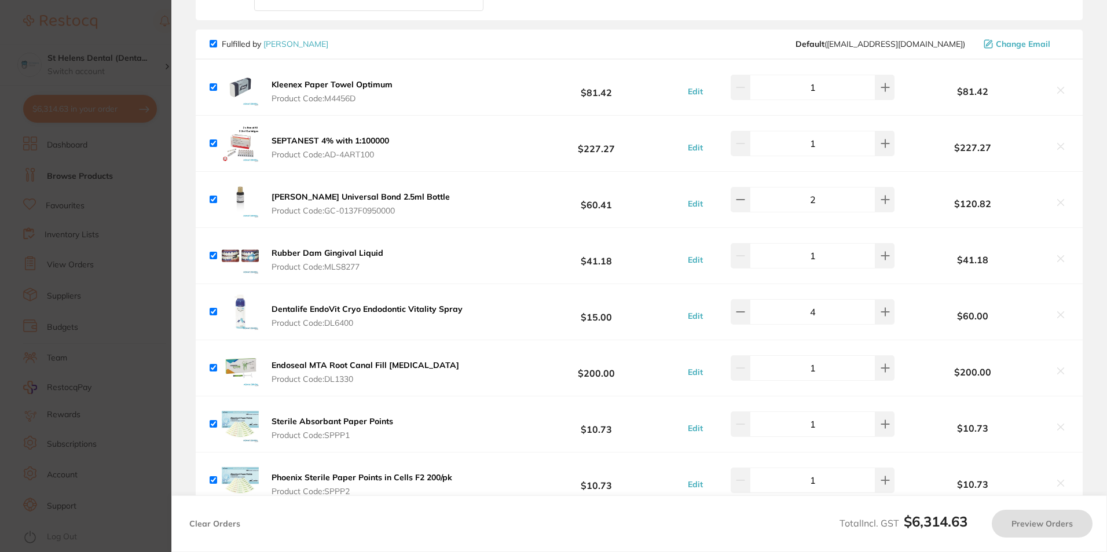
scroll to position [1961, 0]
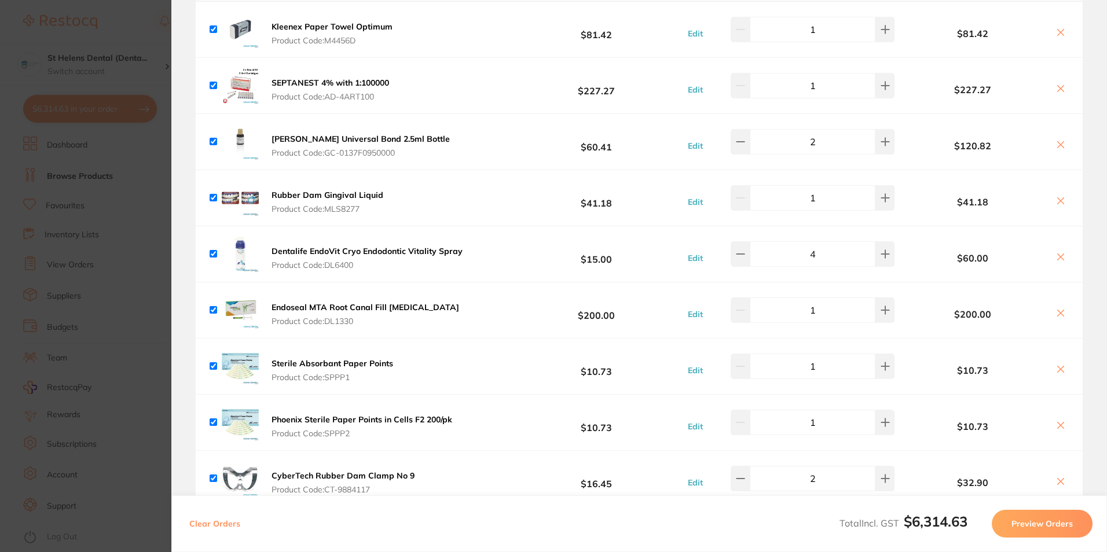
checkbox input "true"
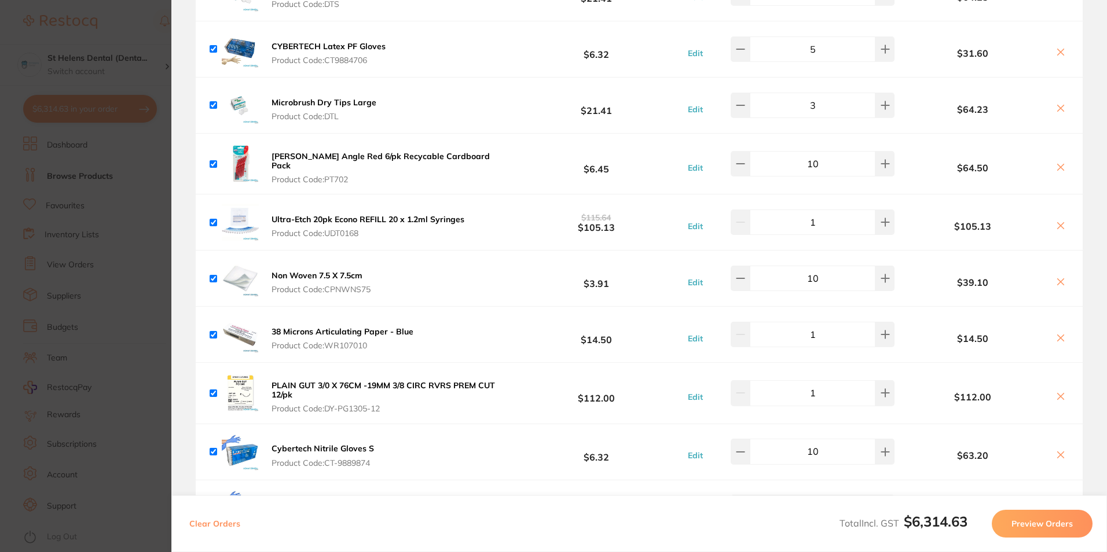
scroll to position [2540, 0]
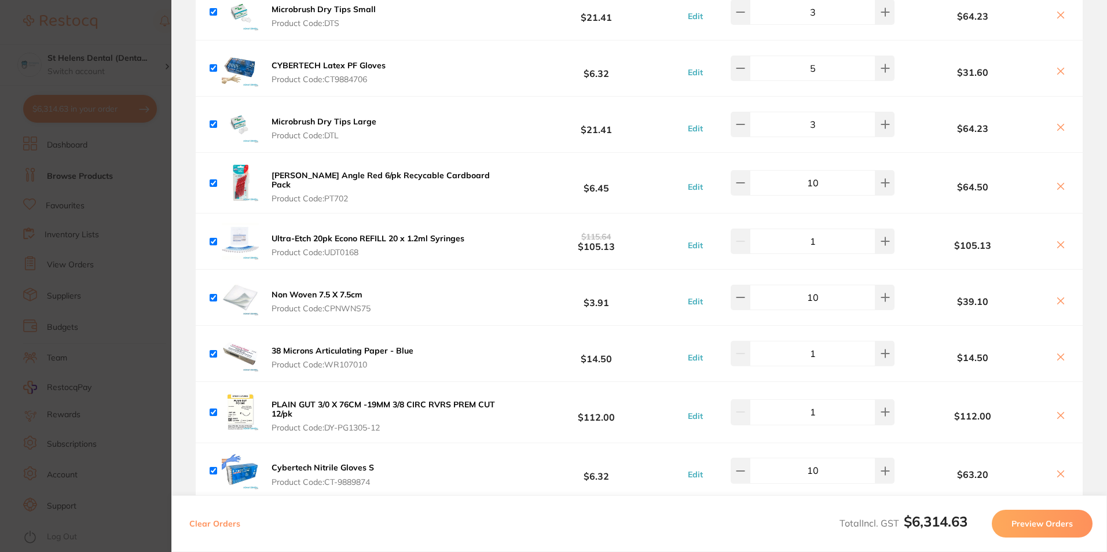
click at [140, 24] on section "Update RRP Set your pre negotiated price for this item. Item Agreed RRP (excl. …" at bounding box center [553, 276] width 1107 height 552
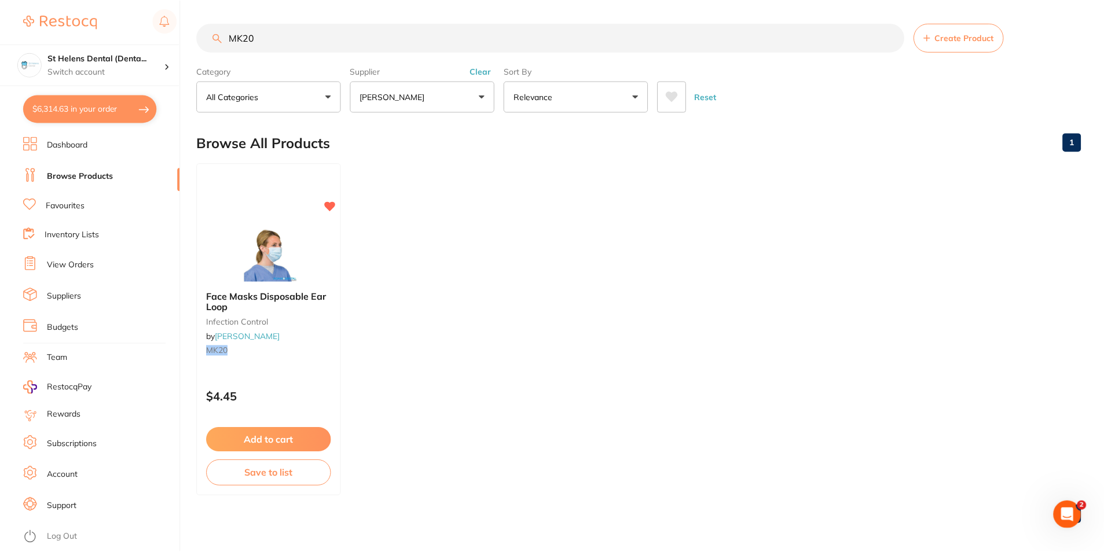
scroll to position [4, 0]
